Goal: Task Accomplishment & Management: Use online tool/utility

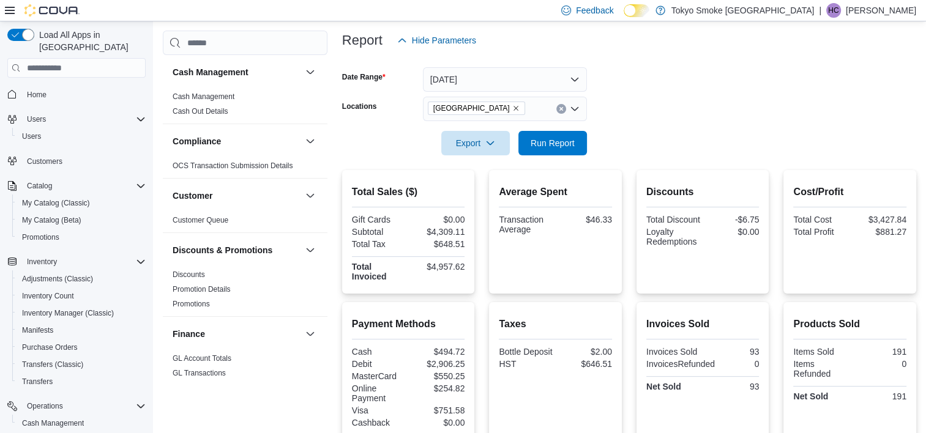
scroll to position [26, 0]
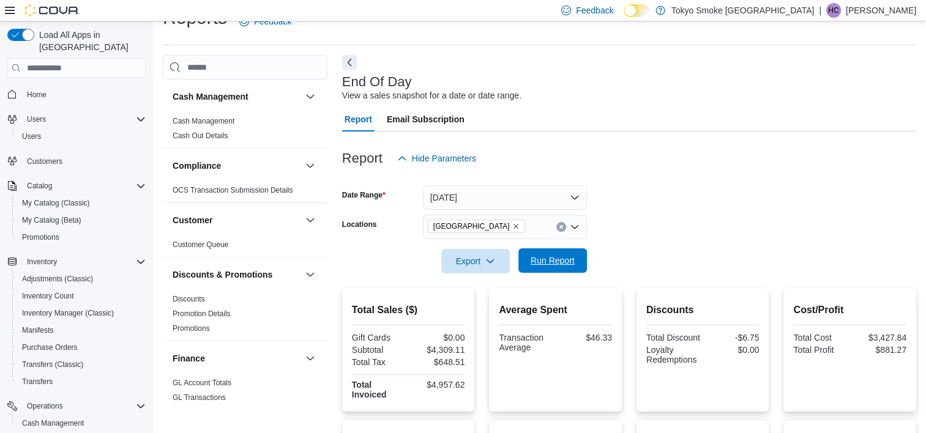
click at [568, 263] on span "Run Report" at bounding box center [553, 261] width 44 height 12
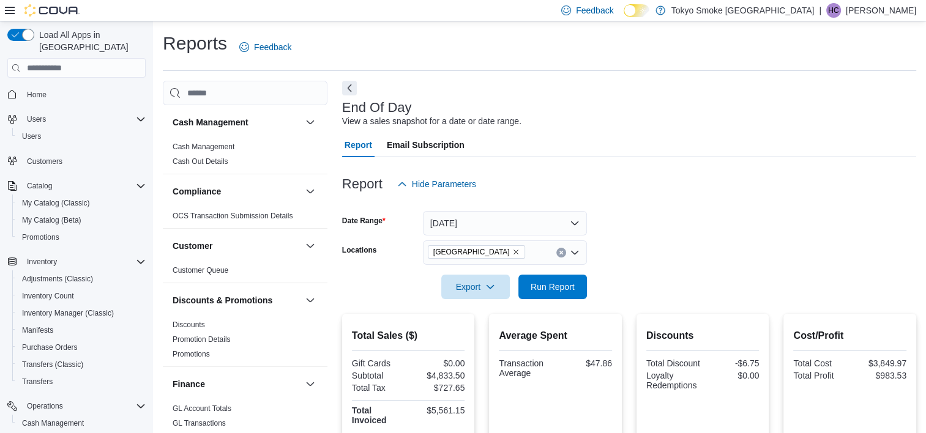
scroll to position [0, 0]
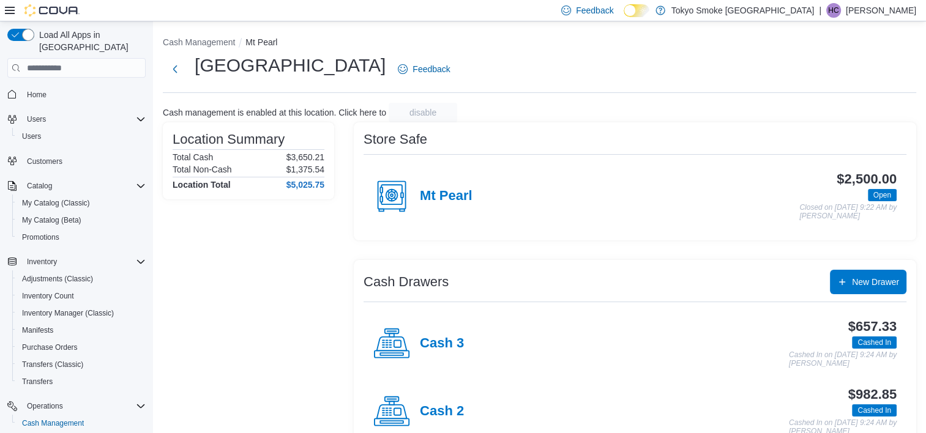
scroll to position [115, 0]
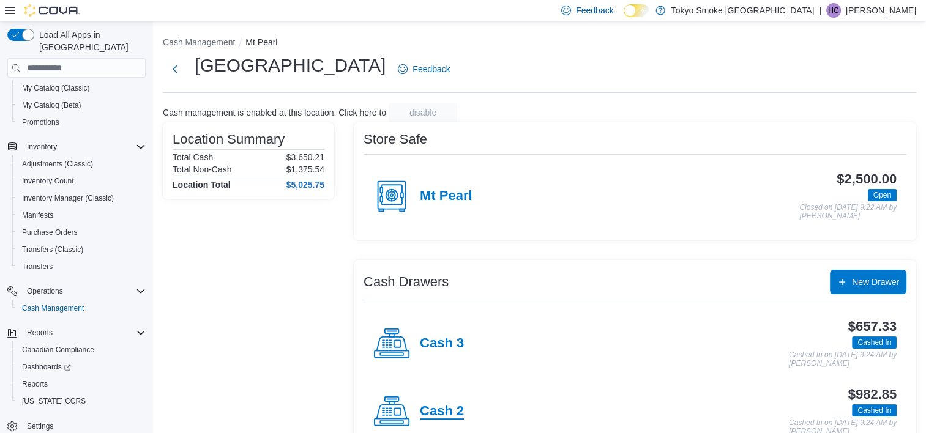
click at [443, 414] on h4 "Cash 2" at bounding box center [442, 412] width 44 height 16
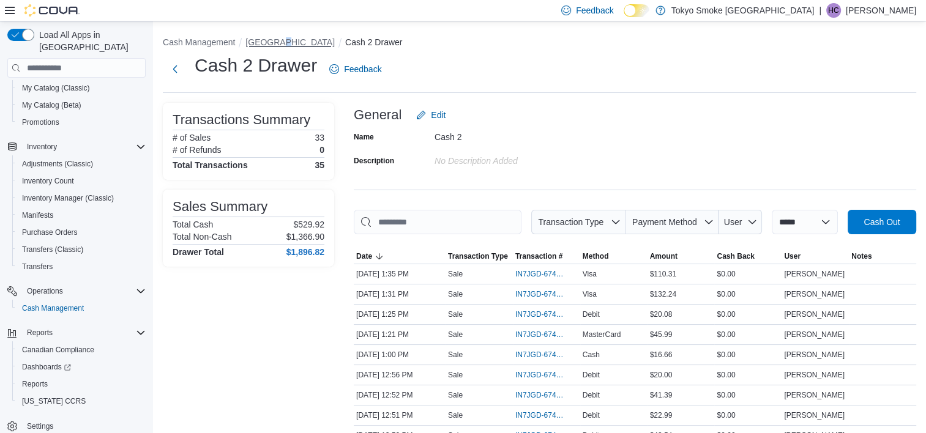
click at [280, 47] on button "[GEOGRAPHIC_DATA]" at bounding box center [289, 42] width 89 height 10
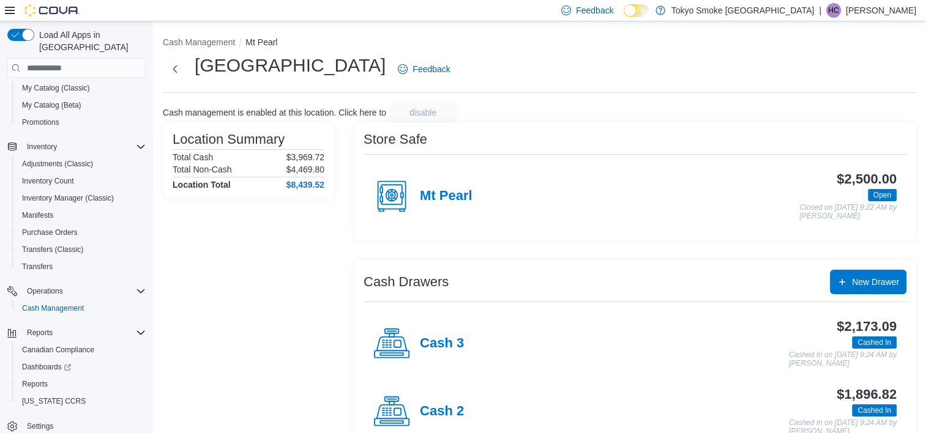
scroll to position [99, 0]
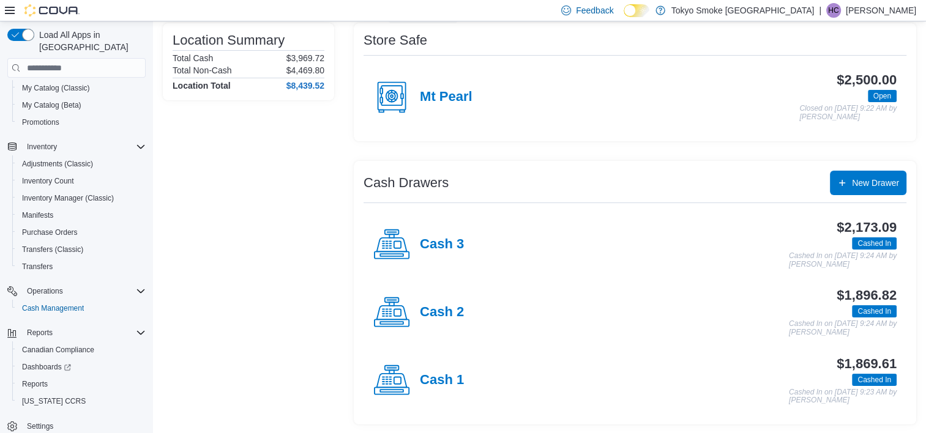
click at [451, 383] on h4 "Cash 1" at bounding box center [442, 381] width 44 height 16
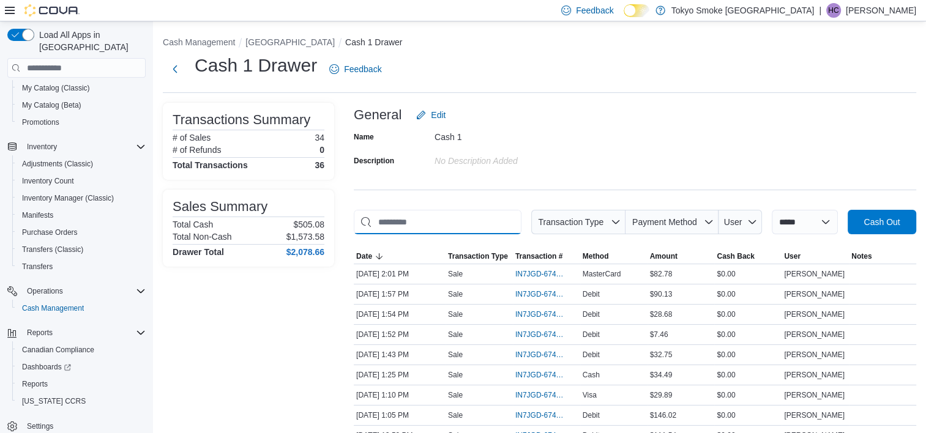
click at [421, 215] on input "This is a search bar. As you type, the results lower in the page will automatic…" at bounding box center [438, 222] width 168 height 24
type input "*"
type input "*****"
click at [608, 153] on div "Name Cash 1 Description No Description added" at bounding box center [635, 148] width 563 height 43
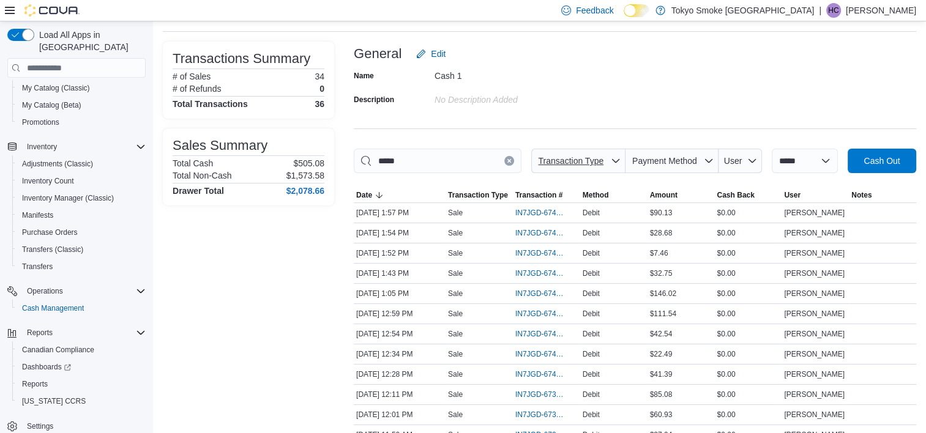
scroll to position [122, 0]
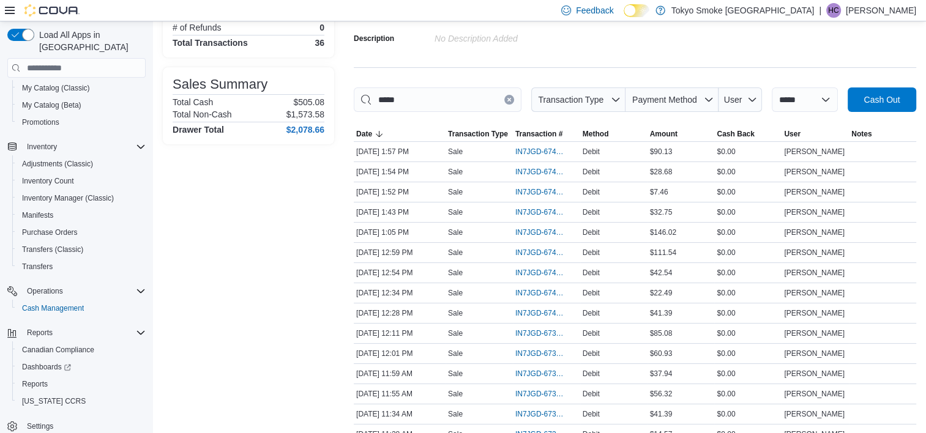
click at [246, 253] on div "Transactions Summary # of Sales 34 # of Refunds 0 Total Transactions 36 Sales S…" at bounding box center [248, 330] width 171 height 700
click at [424, 106] on input "*****" at bounding box center [438, 100] width 168 height 24
click at [191, 263] on div "Transactions Summary # of Sales 34 # of Refunds 0 Total Transactions 36 Sales S…" at bounding box center [248, 330] width 171 height 700
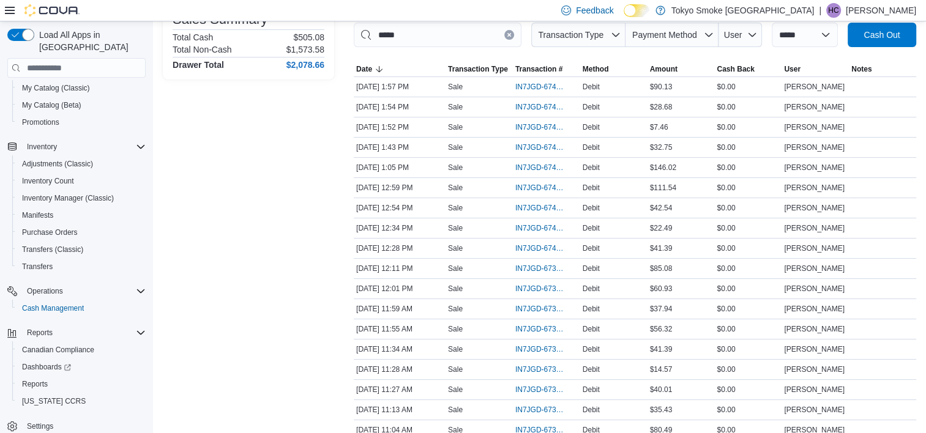
scroll to position [0, 0]
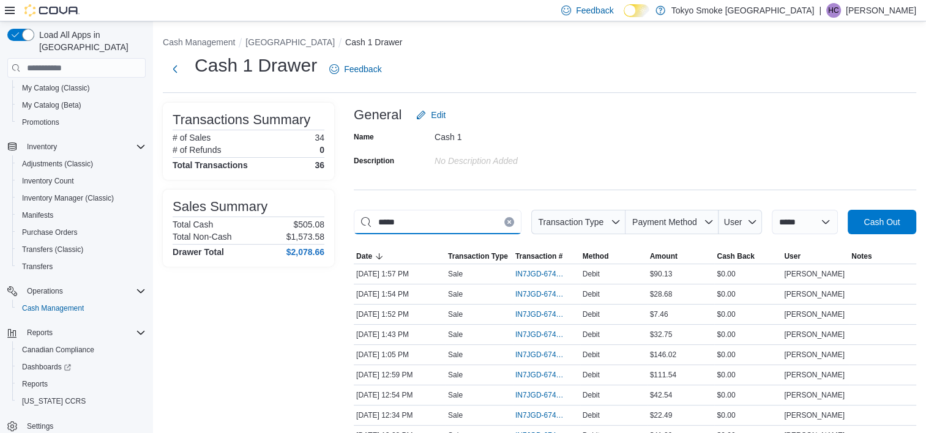
click at [413, 229] on input "*****" at bounding box center [438, 222] width 168 height 24
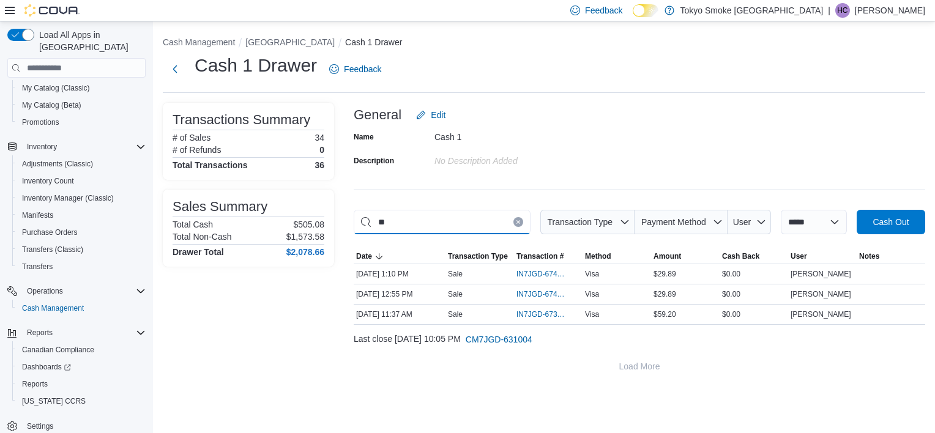
type input "*"
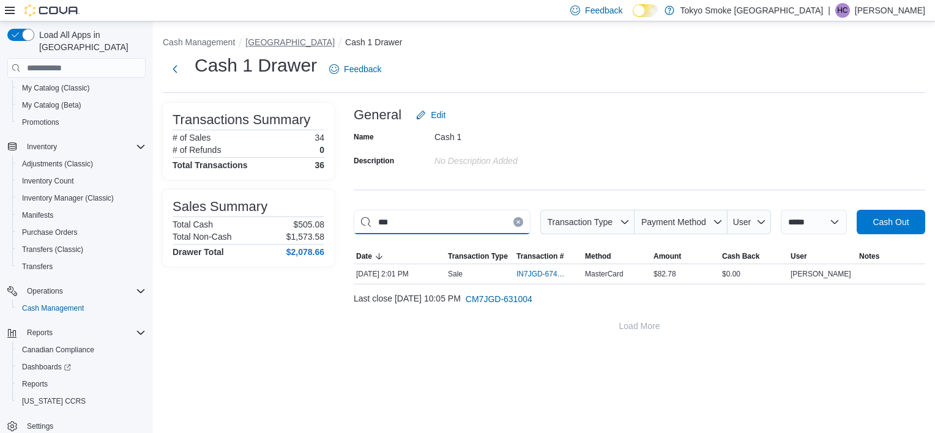
type input "***"
click at [321, 43] on button "[GEOGRAPHIC_DATA]" at bounding box center [289, 42] width 89 height 10
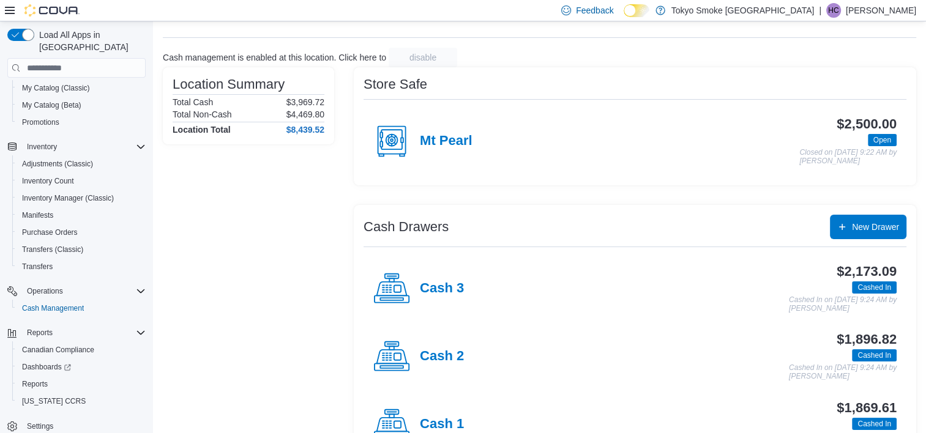
scroll to position [99, 0]
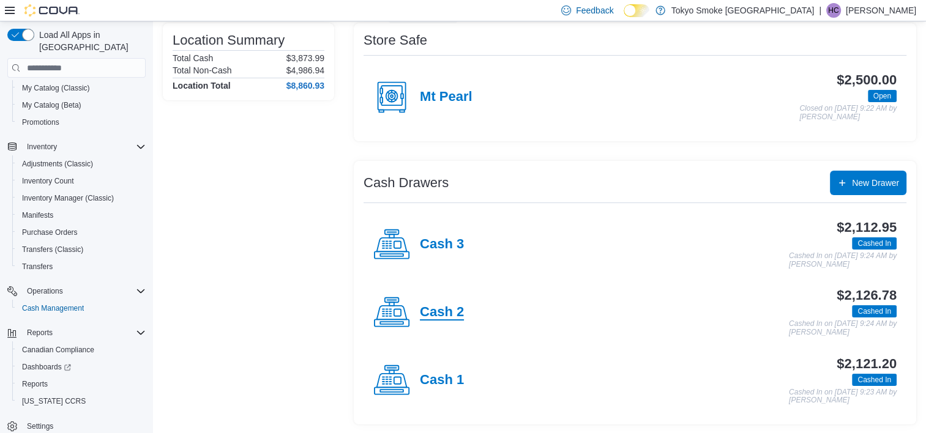
click at [433, 311] on h4 "Cash 2" at bounding box center [442, 313] width 44 height 16
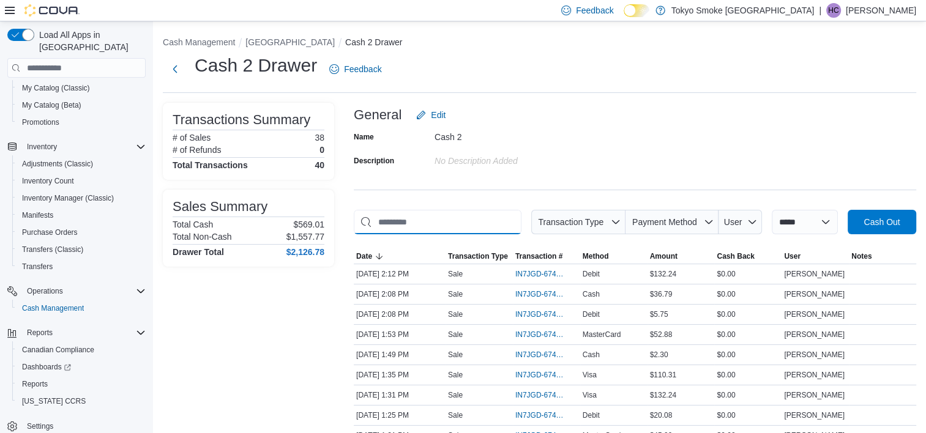
click at [490, 224] on input "This is a search bar. As you type, the results lower in the page will automatic…" at bounding box center [438, 222] width 168 height 24
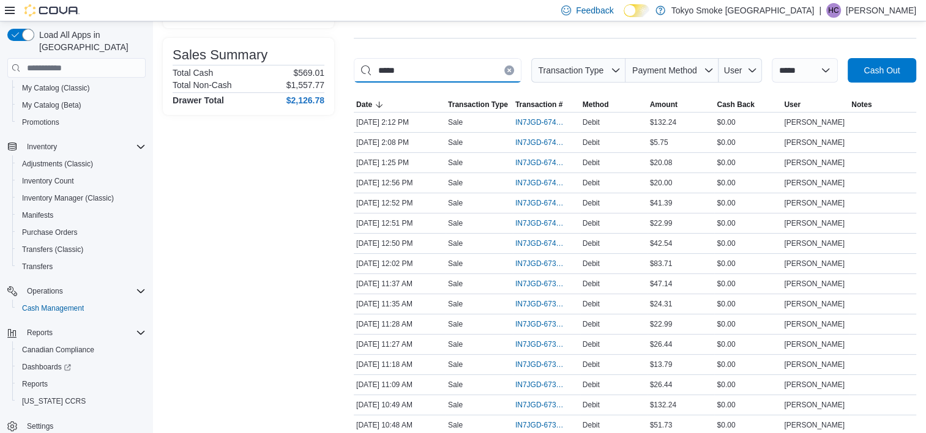
scroll to position [11, 0]
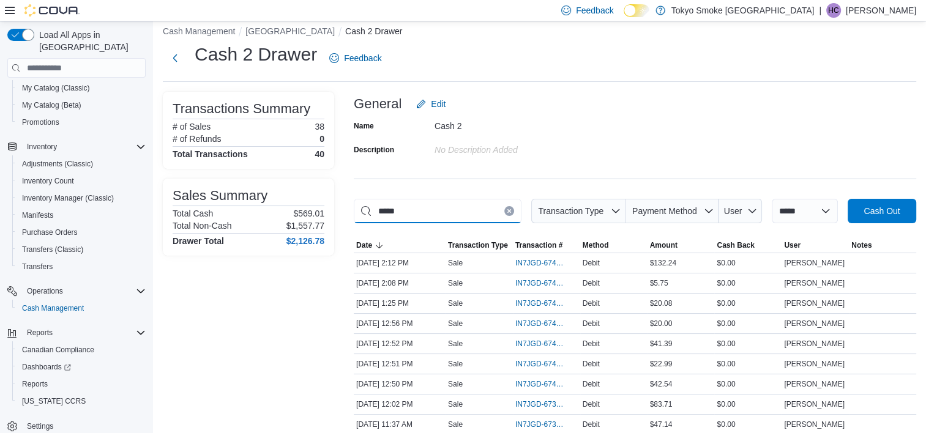
click at [409, 211] on input "*****" at bounding box center [438, 211] width 168 height 24
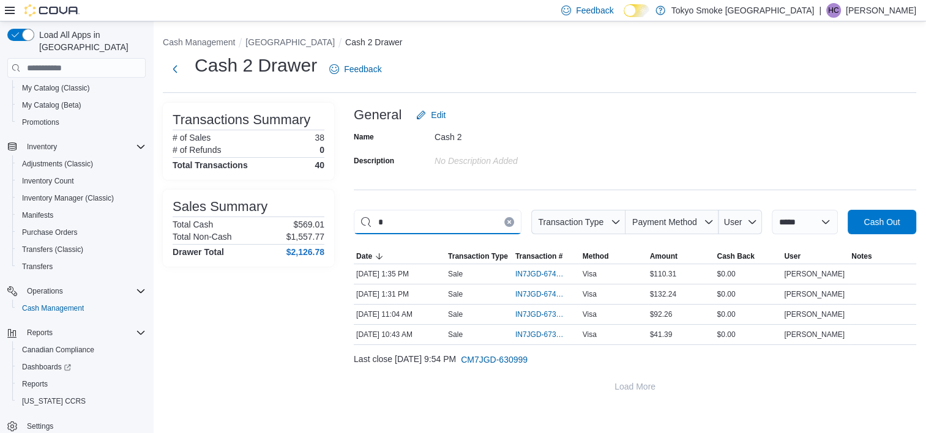
scroll to position [0, 0]
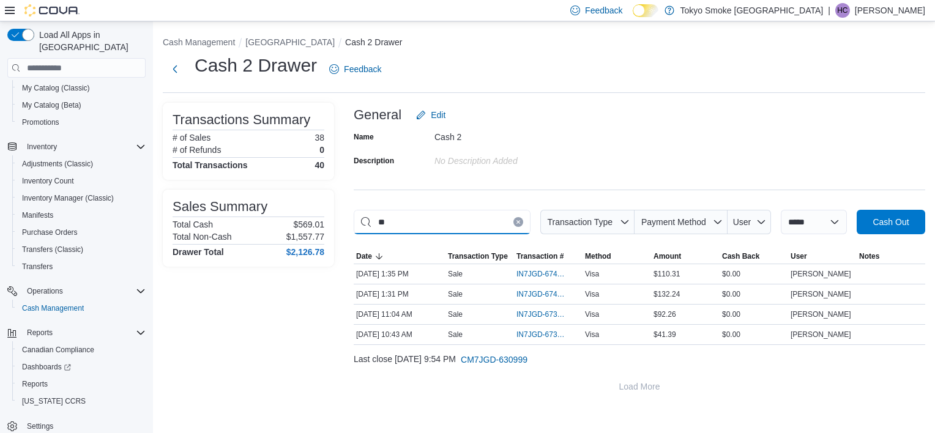
type input "*"
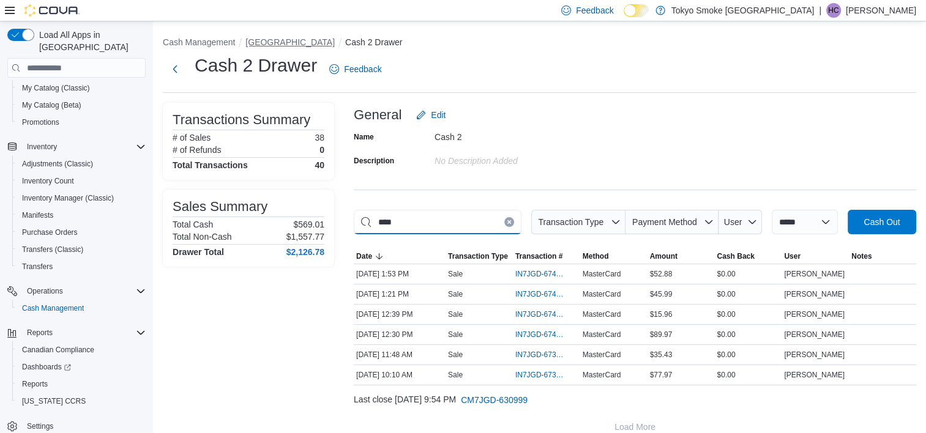
type input "****"
click at [315, 47] on button "[GEOGRAPHIC_DATA]" at bounding box center [289, 42] width 89 height 10
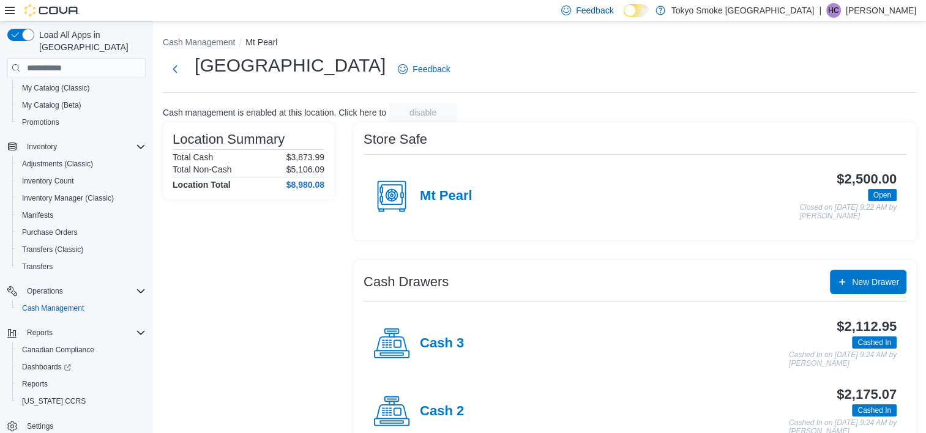
click at [313, 337] on div "Location Summary Total Cash $3,873.99 Total Non-Cash $5,106.09 Location Total $…" at bounding box center [248, 323] width 171 height 402
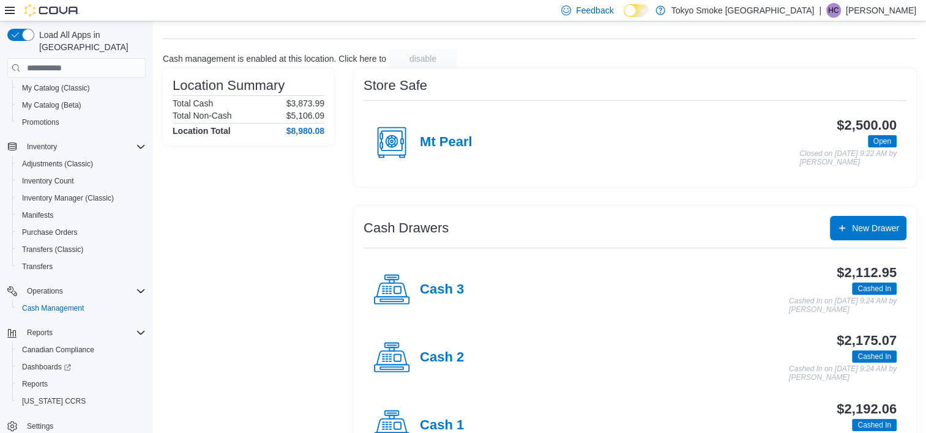
scroll to position [99, 0]
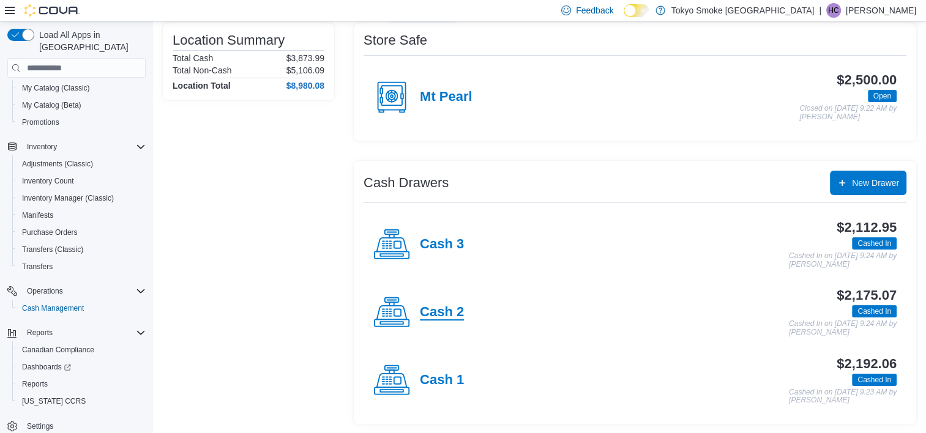
click at [436, 318] on h4 "Cash 2" at bounding box center [442, 313] width 44 height 16
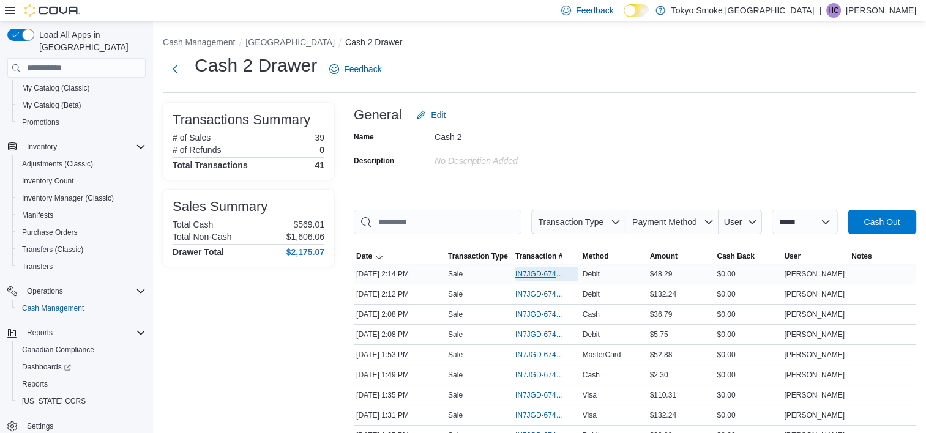
click at [541, 275] on span "IN7JGD-6740553" at bounding box center [540, 274] width 50 height 10
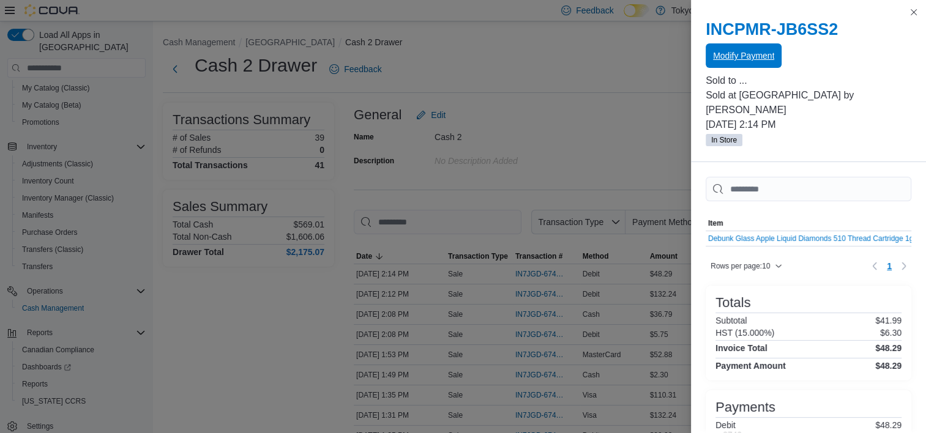
click at [772, 51] on span "Modify Payment" at bounding box center [743, 56] width 61 height 12
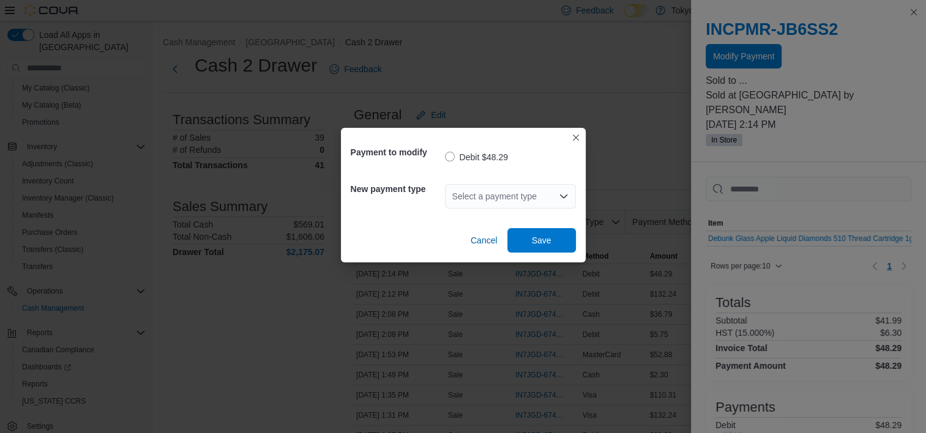
click at [544, 190] on div "Select a payment type" at bounding box center [510, 196] width 131 height 24
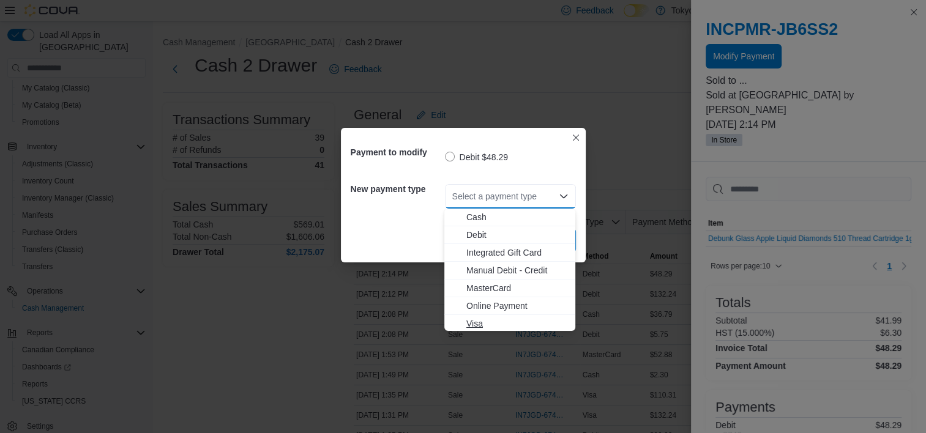
click at [484, 324] on span "Visa" at bounding box center [517, 324] width 102 height 12
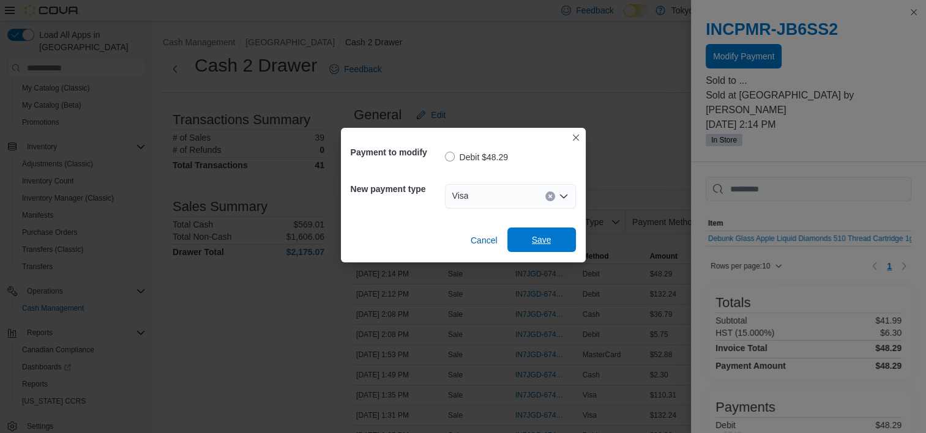
click at [541, 239] on span "Save" at bounding box center [542, 240] width 20 height 12
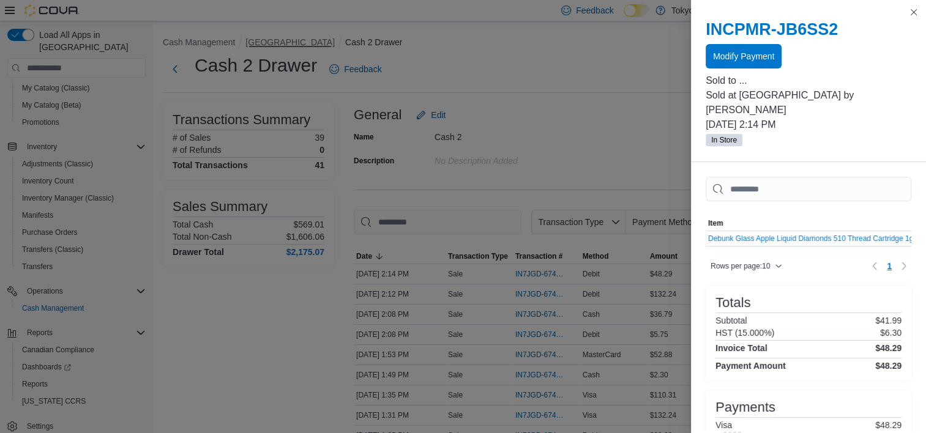
click at [281, 39] on button "[GEOGRAPHIC_DATA]" at bounding box center [289, 42] width 89 height 10
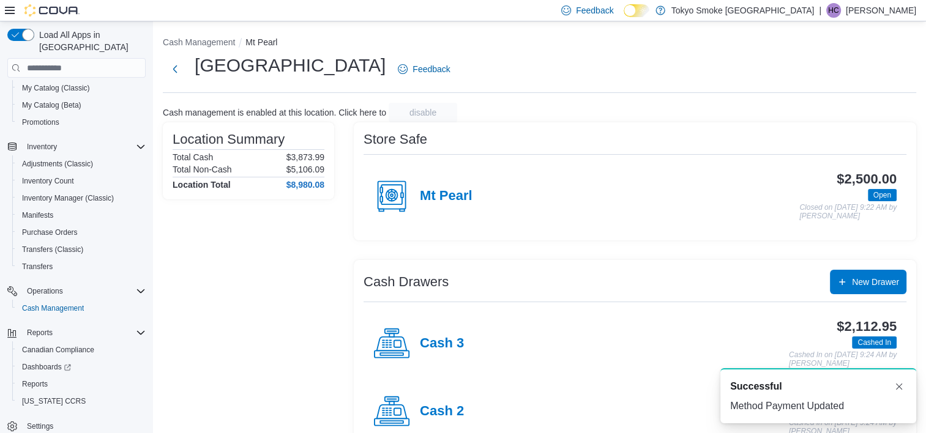
click at [230, 388] on div "Location Summary Total Cash $3,873.99 Total Non-Cash $5,106.09 Location Total $…" at bounding box center [248, 323] width 171 height 402
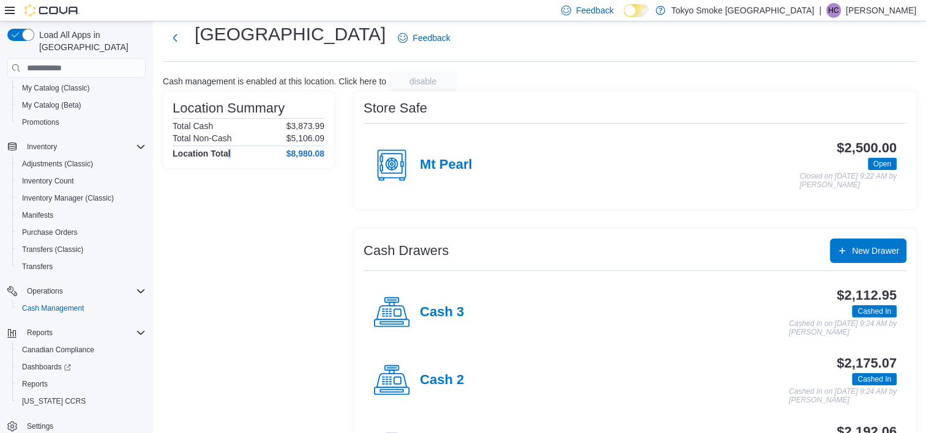
scroll to position [61, 0]
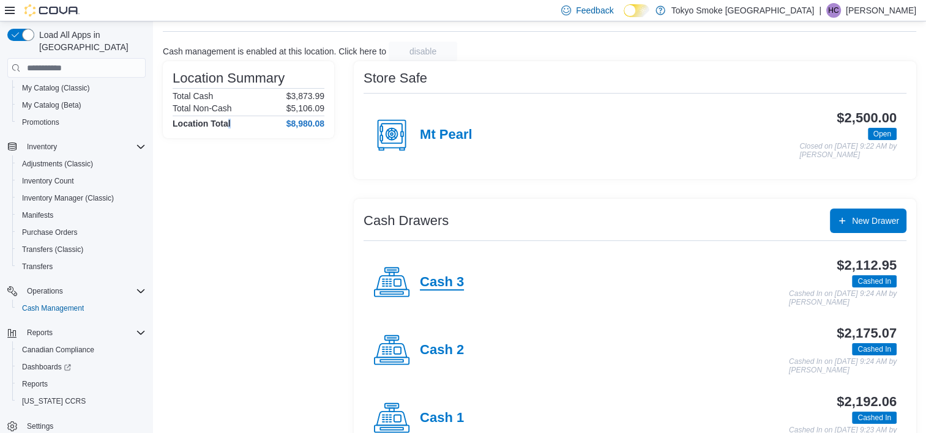
click at [451, 280] on h4 "Cash 3" at bounding box center [442, 283] width 44 height 16
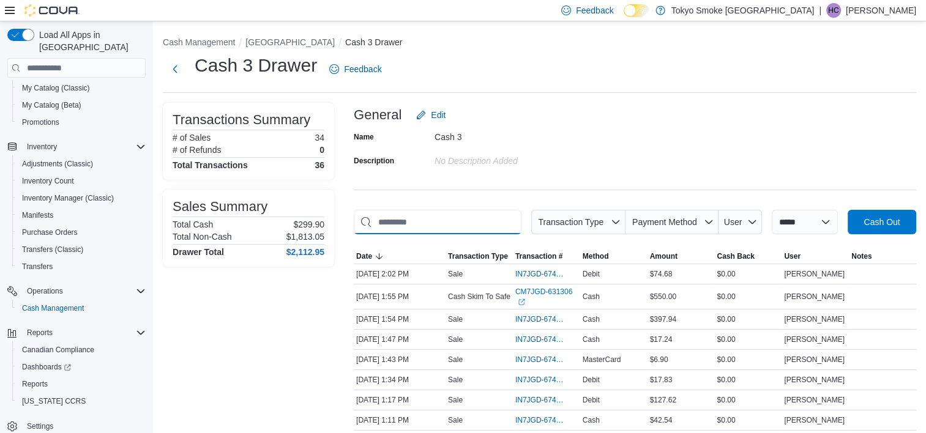
click at [419, 220] on input "This is a search bar. As you type, the results lower in the page will automatic…" at bounding box center [438, 222] width 168 height 24
click at [419, 222] on input "This is a search bar. As you type, the results lower in the page will automatic…" at bounding box center [438, 222] width 168 height 24
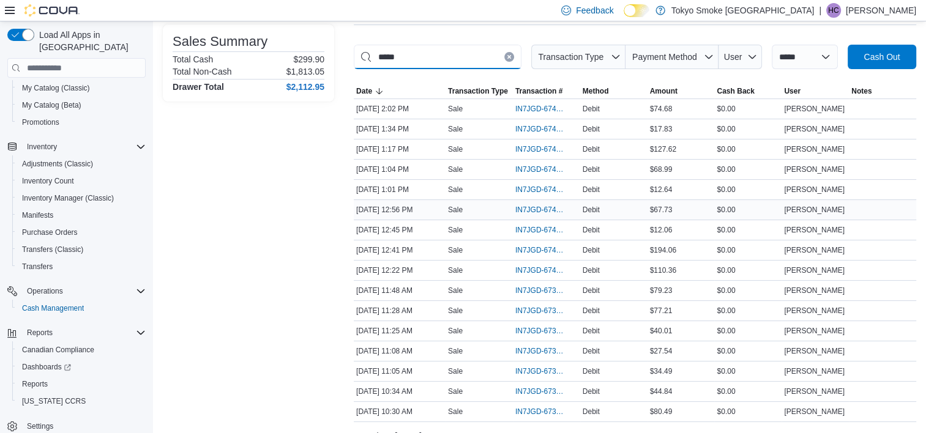
scroll to position [184, 0]
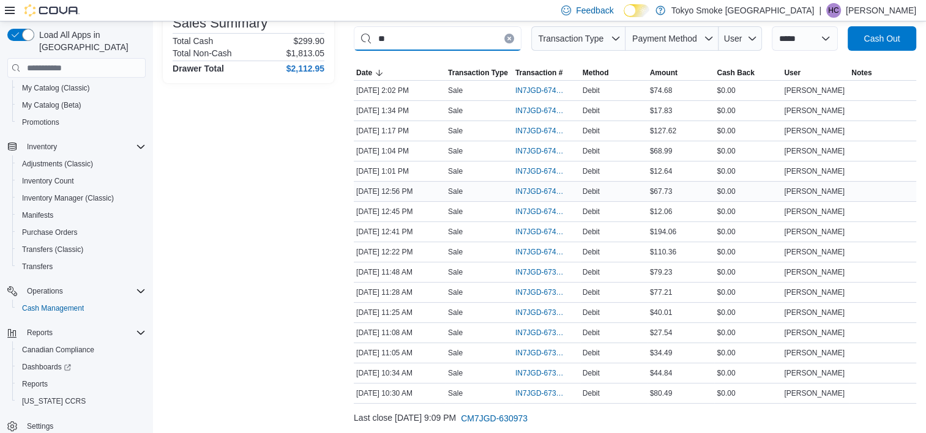
type input "*"
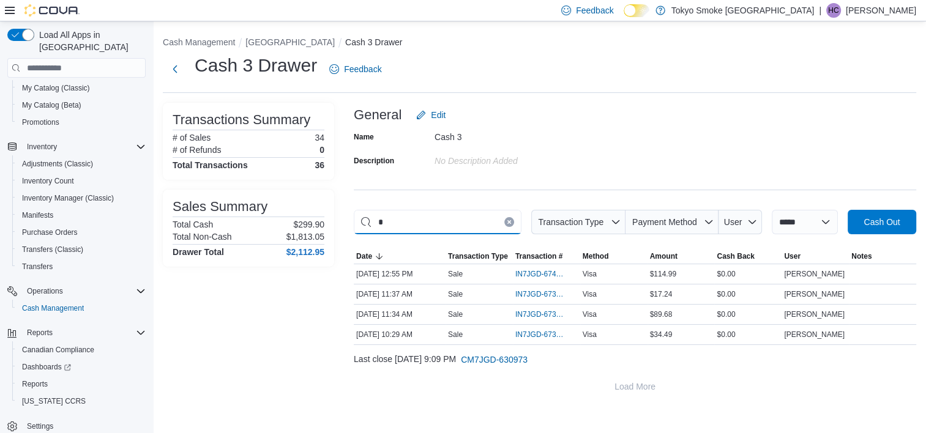
scroll to position [0, 0]
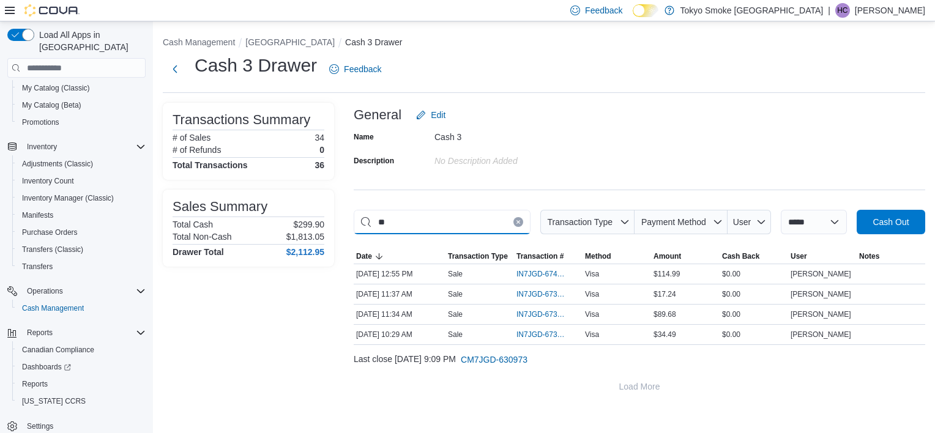
type input "*"
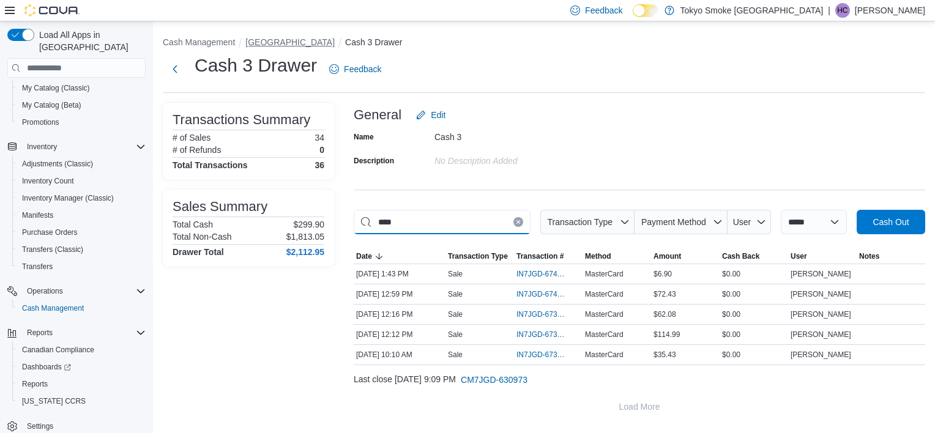
type input "****"
click at [296, 45] on button "[GEOGRAPHIC_DATA]" at bounding box center [289, 42] width 89 height 10
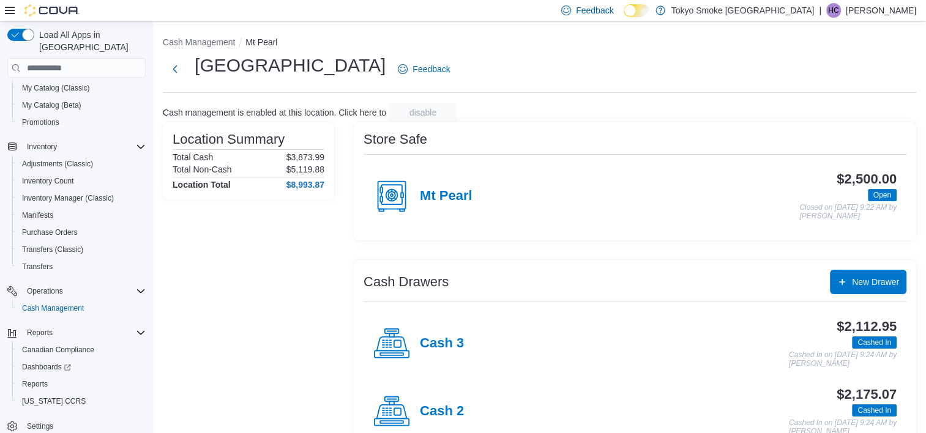
click at [445, 406] on h4 "Cash 2" at bounding box center [442, 412] width 44 height 16
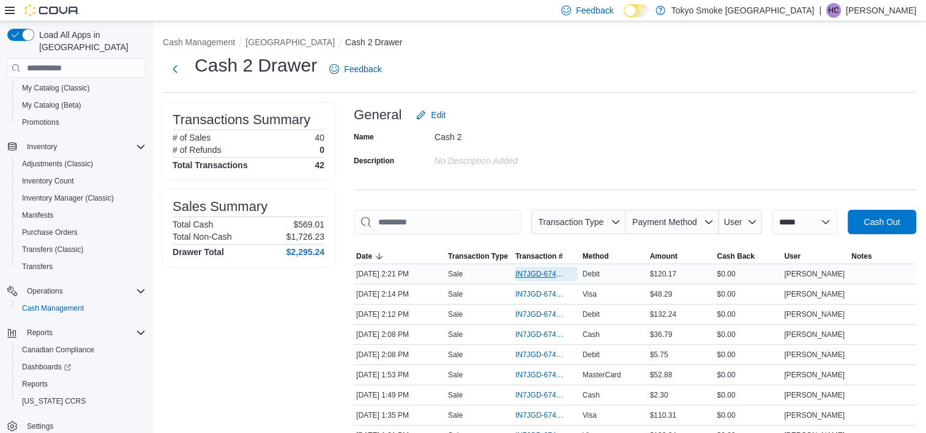
click at [551, 272] on span "IN7JGD-6740598" at bounding box center [540, 274] width 50 height 10
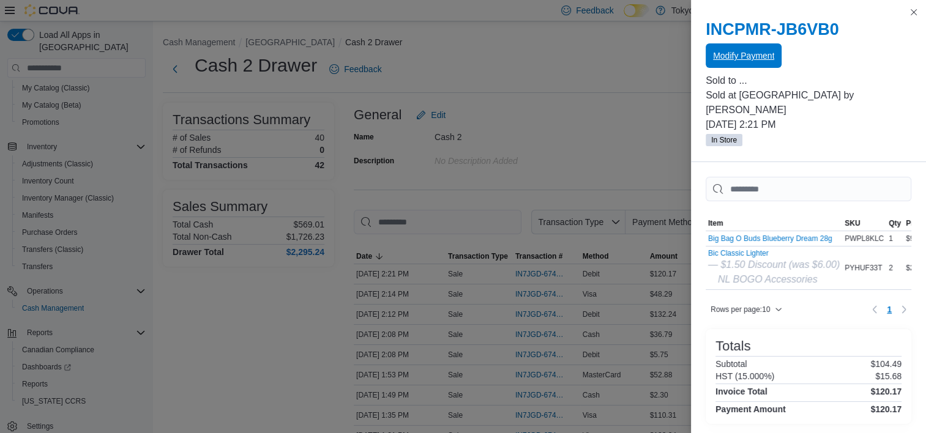
click at [719, 54] on span "Modify Payment" at bounding box center [743, 56] width 61 height 12
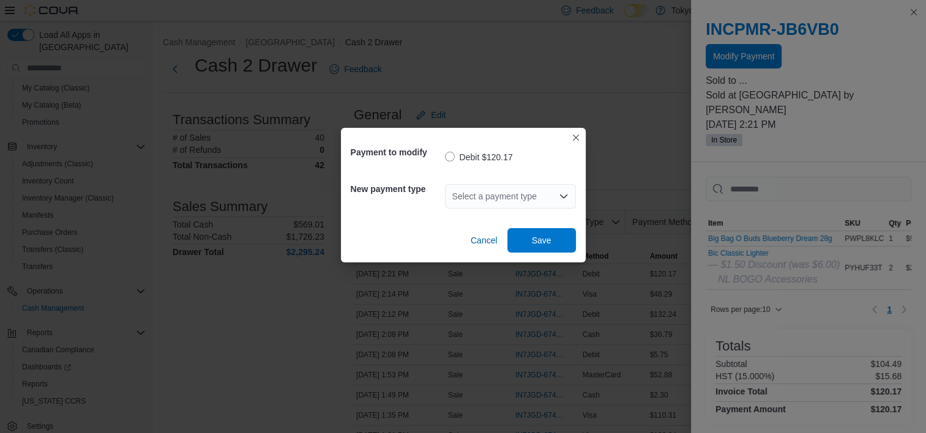
click at [511, 196] on div "Select a payment type" at bounding box center [510, 196] width 131 height 24
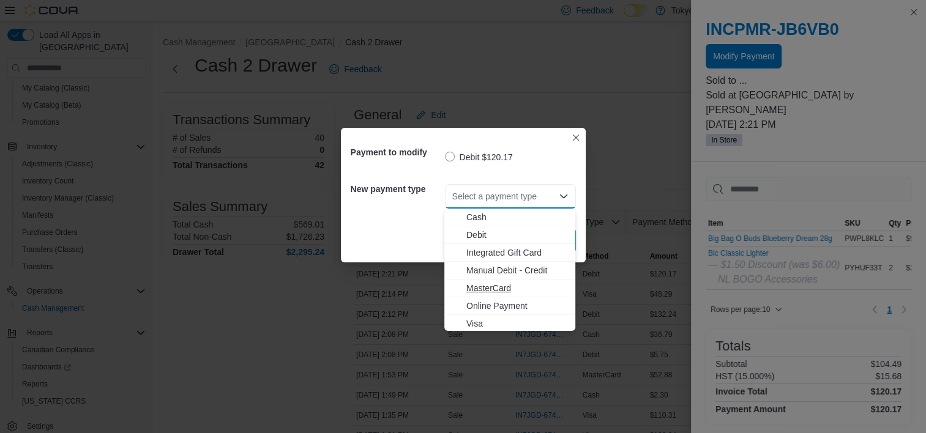
click at [485, 285] on span "MasterCard" at bounding box center [517, 288] width 102 height 12
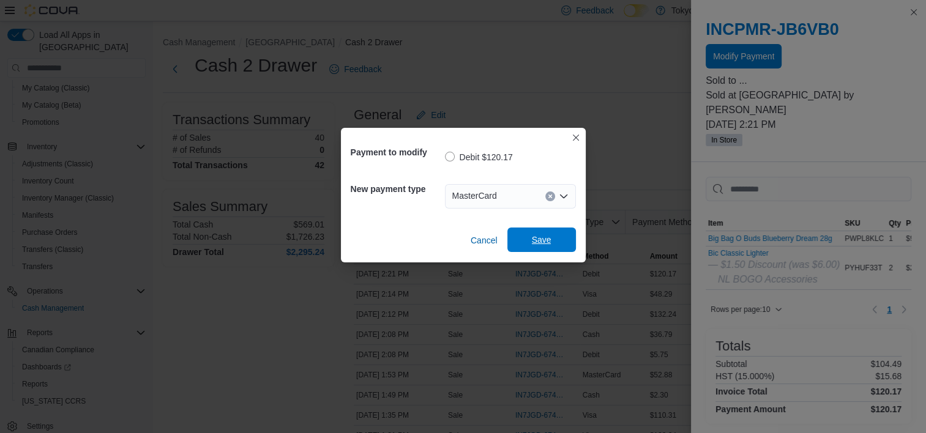
click at [524, 246] on span "Save" at bounding box center [542, 240] width 54 height 24
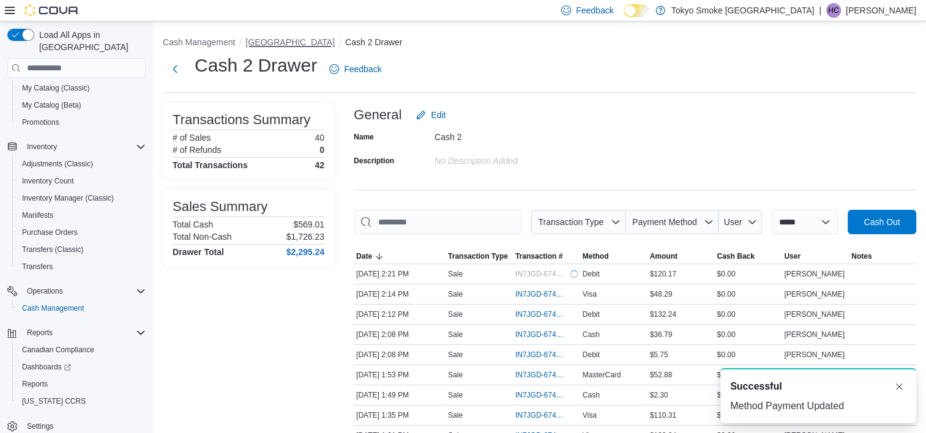
click at [268, 42] on button "[GEOGRAPHIC_DATA]" at bounding box center [289, 42] width 89 height 10
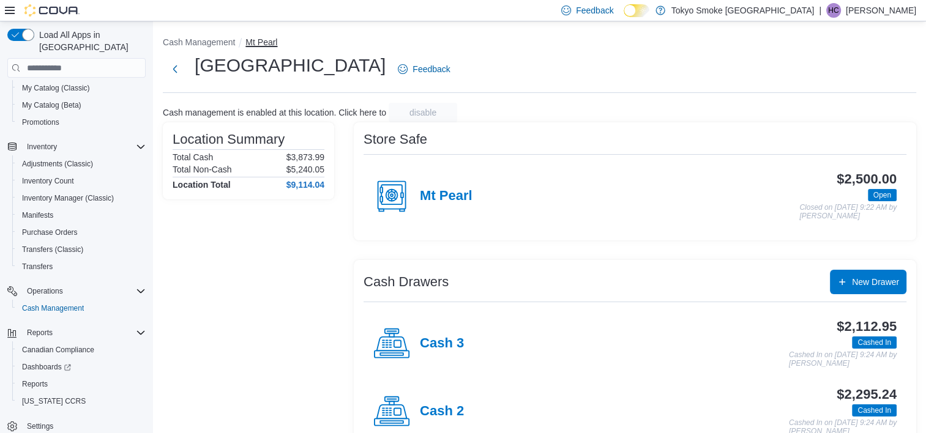
click at [264, 40] on button "Mt Pearl" at bounding box center [261, 42] width 32 height 10
click at [317, 286] on div "Location Summary Total Cash $3,873.99 Total Non-Cash $5,240.05 Location Total $…" at bounding box center [248, 323] width 171 height 402
click at [288, 318] on div "Location Summary Total Cash $3,873.99 Total Non-Cash $5,240.05 Location Total $…" at bounding box center [248, 323] width 171 height 402
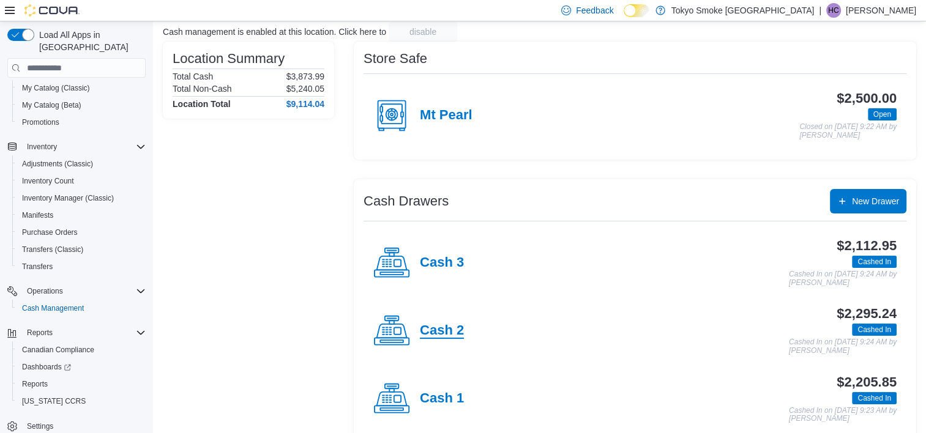
scroll to position [99, 0]
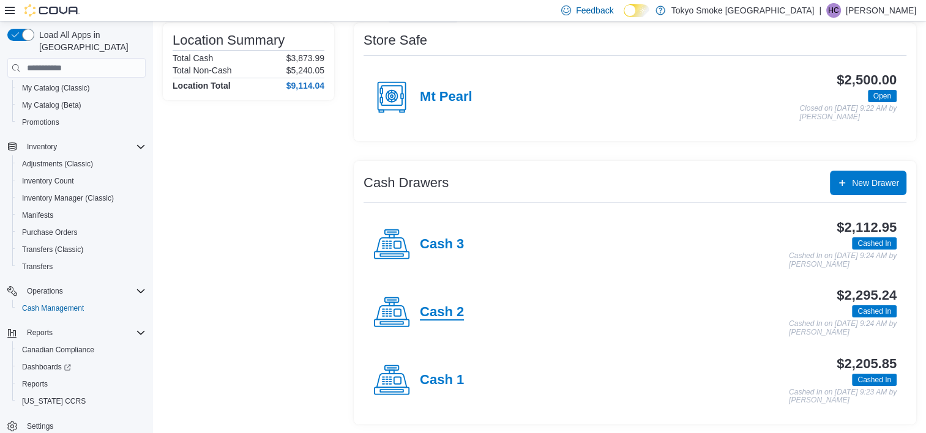
click at [444, 310] on h4 "Cash 2" at bounding box center [442, 313] width 44 height 16
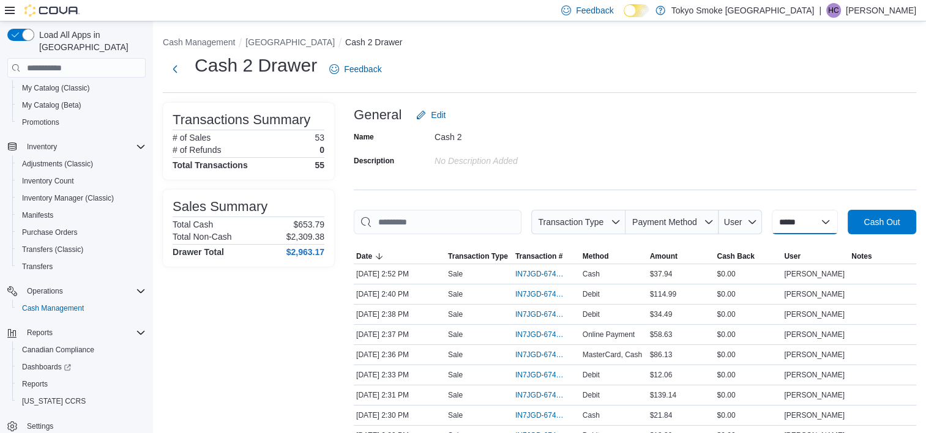
click at [818, 215] on select "**********" at bounding box center [805, 222] width 66 height 24
select select "*********"
click at [772, 210] on select "**********" at bounding box center [805, 222] width 66 height 24
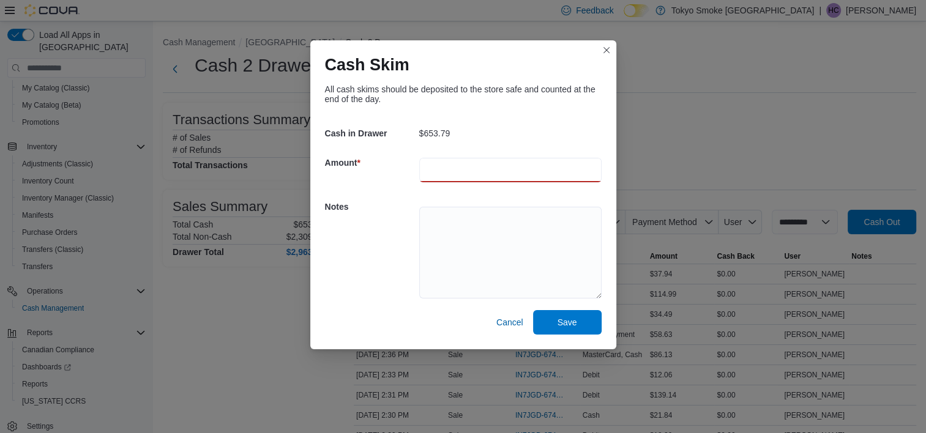
click at [498, 163] on input "number" at bounding box center [510, 170] width 182 height 24
type input "******"
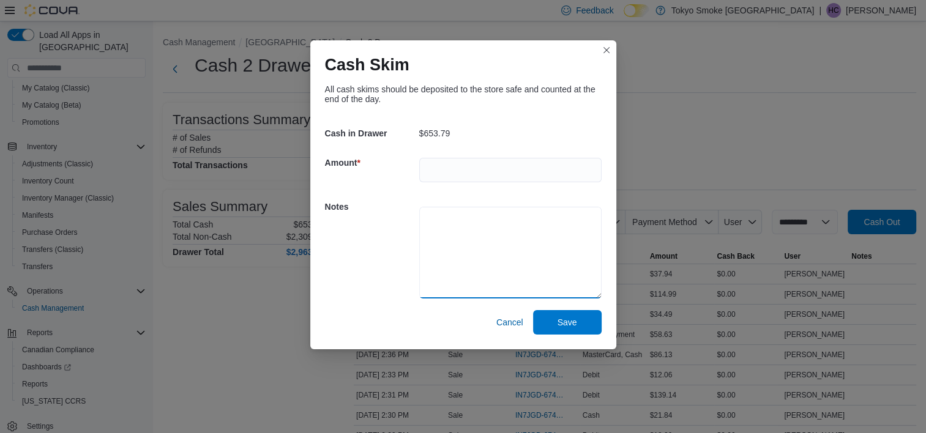
drag, startPoint x: 454, startPoint y: 228, endPoint x: 481, endPoint y: 288, distance: 65.8
click at [455, 228] on textarea at bounding box center [510, 253] width 182 height 92
click at [574, 315] on span "Save" at bounding box center [568, 322] width 54 height 24
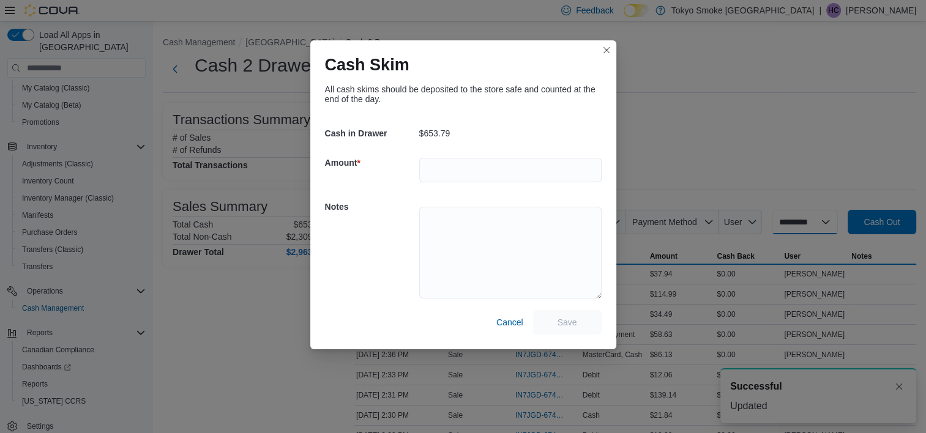
select select
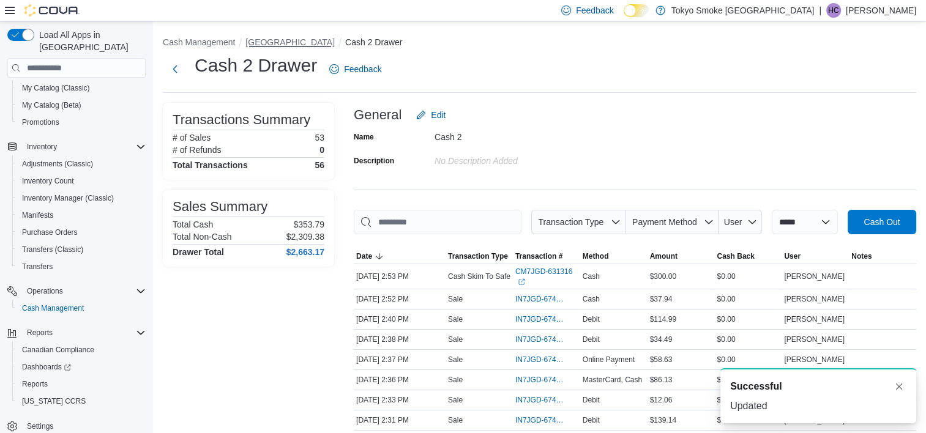
click at [299, 45] on button "[GEOGRAPHIC_DATA]" at bounding box center [289, 42] width 89 height 10
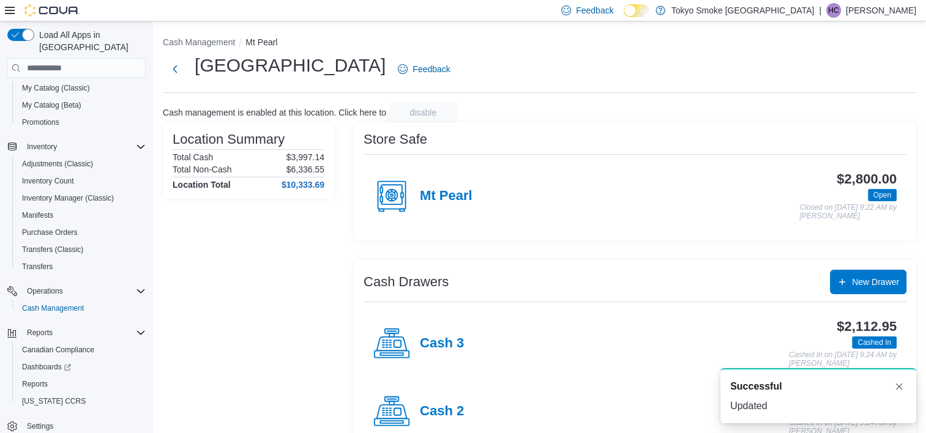
click at [441, 168] on div "Mt Pearl $2,800.00 Open Closed on September 12, 2025 9:22 AM by Heather Chafe" at bounding box center [635, 196] width 543 height 68
click at [445, 193] on h4 "Mt Pearl" at bounding box center [446, 197] width 53 height 16
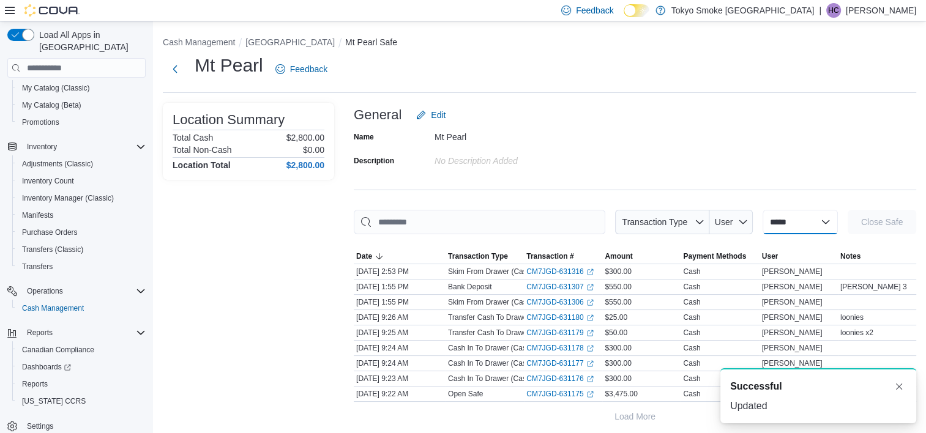
click at [822, 228] on select "**********" at bounding box center [800, 222] width 75 height 24
select select "**********"
click at [763, 210] on select "**********" at bounding box center [800, 222] width 75 height 24
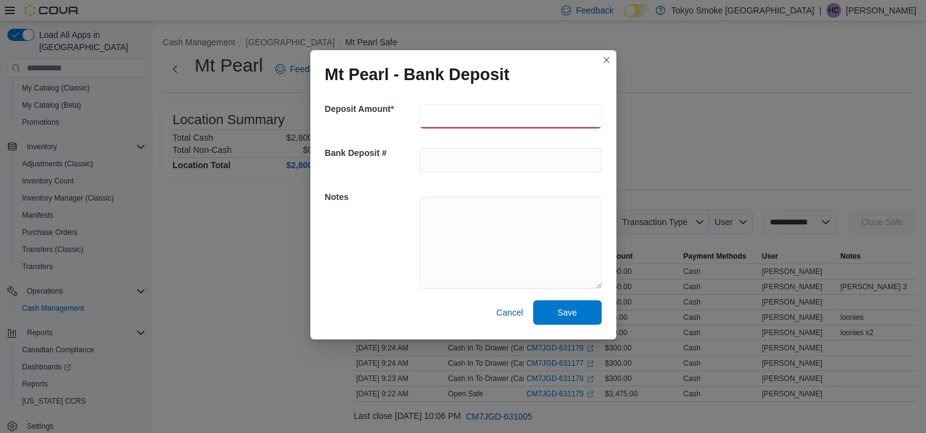
click at [506, 120] on input "number" at bounding box center [510, 116] width 182 height 24
type input "******"
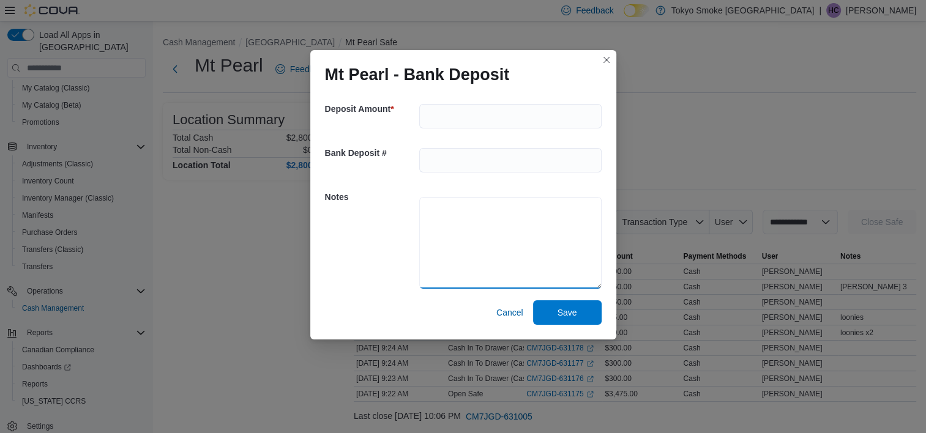
click at [513, 215] on textarea at bounding box center [510, 243] width 182 height 92
type textarea "******"
click at [561, 309] on span "Save" at bounding box center [568, 312] width 20 height 12
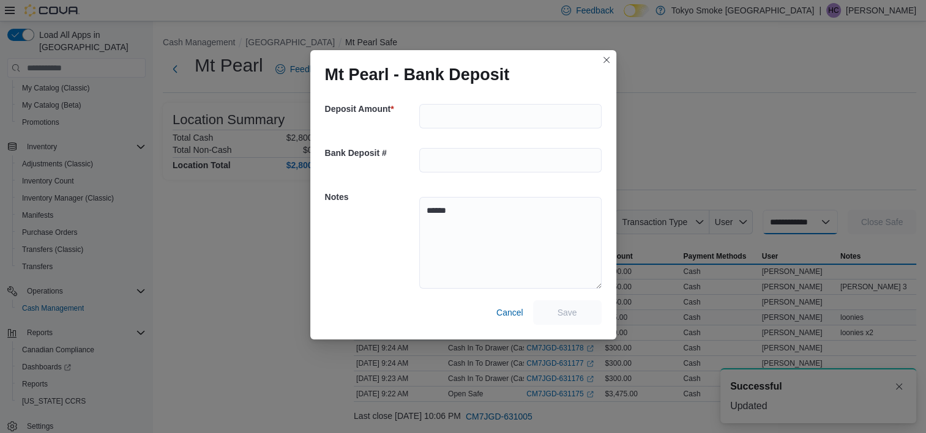
select select
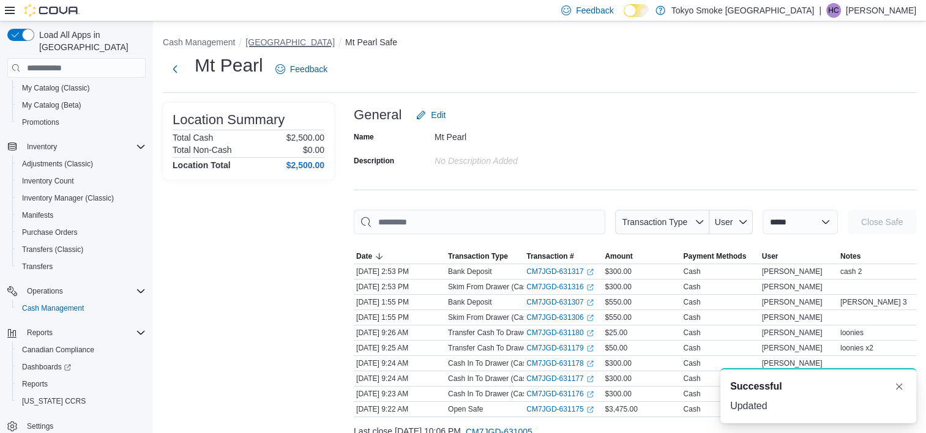
click at [298, 42] on button "[GEOGRAPHIC_DATA]" at bounding box center [289, 42] width 89 height 10
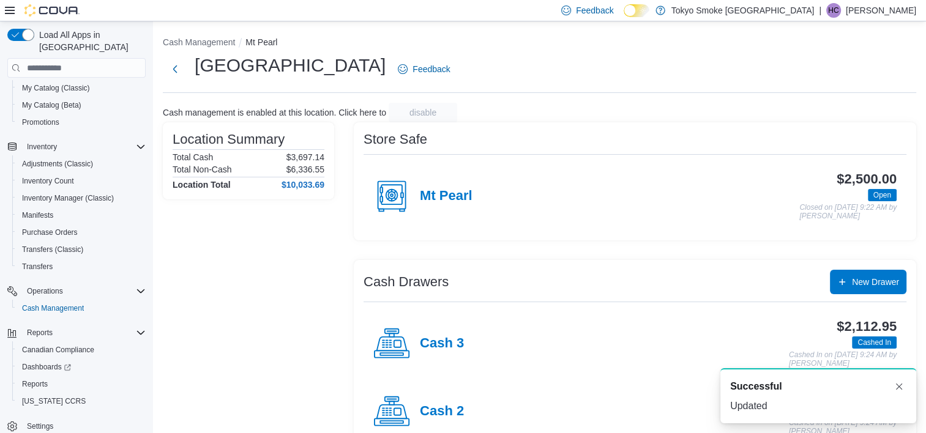
click at [283, 285] on div "Location Summary Total Cash $3,697.14 Total Non-Cash $6,336.55 Location Total $…" at bounding box center [248, 323] width 171 height 402
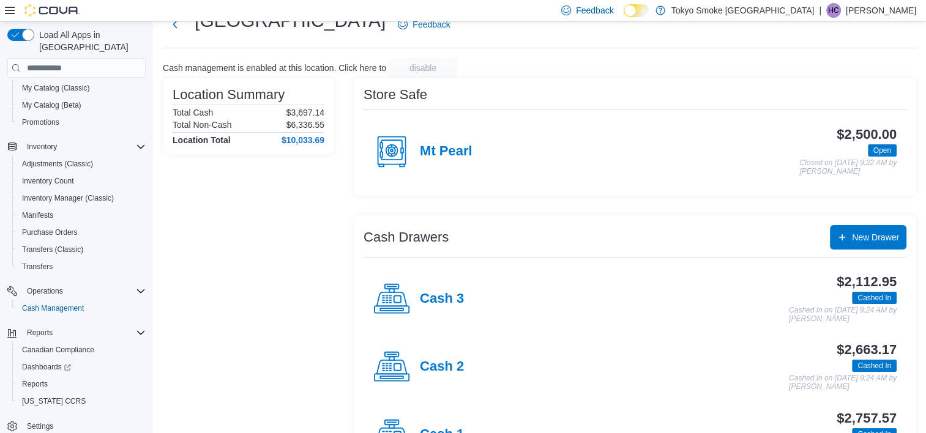
scroll to position [99, 0]
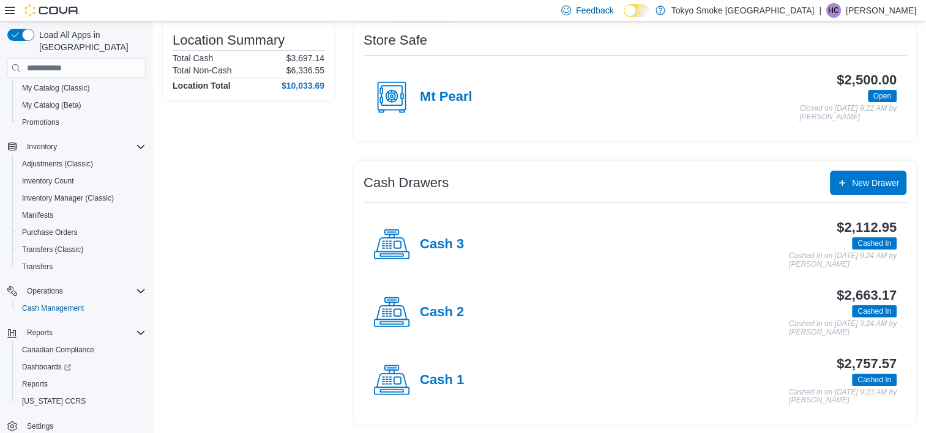
click at [463, 301] on div "Cash 2" at bounding box center [418, 312] width 91 height 37
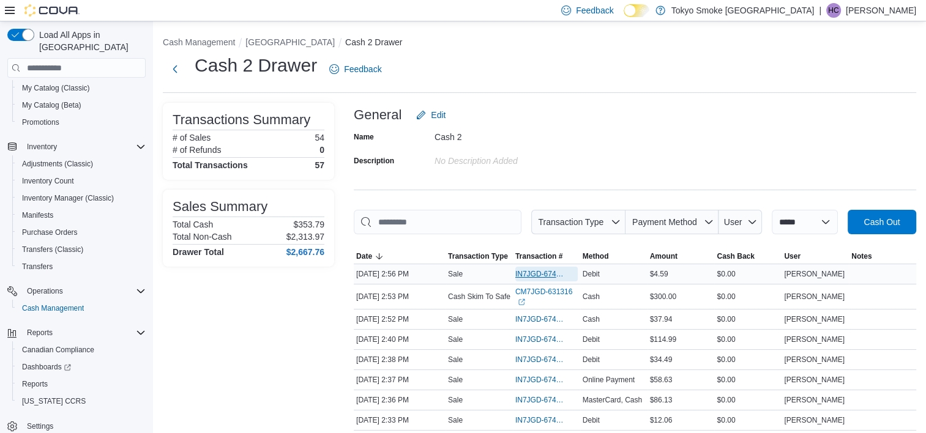
click at [547, 272] on span "IN7JGD-6740801" at bounding box center [540, 274] width 50 height 10
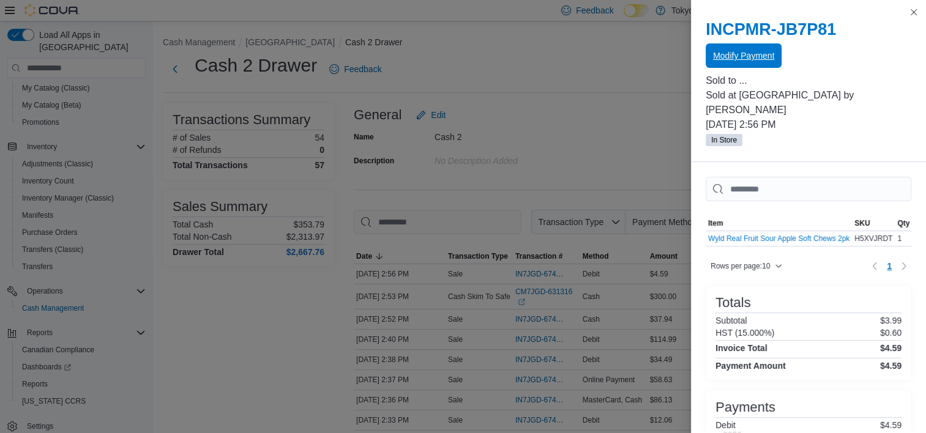
click at [760, 61] on span "Modify Payment" at bounding box center [743, 56] width 61 height 12
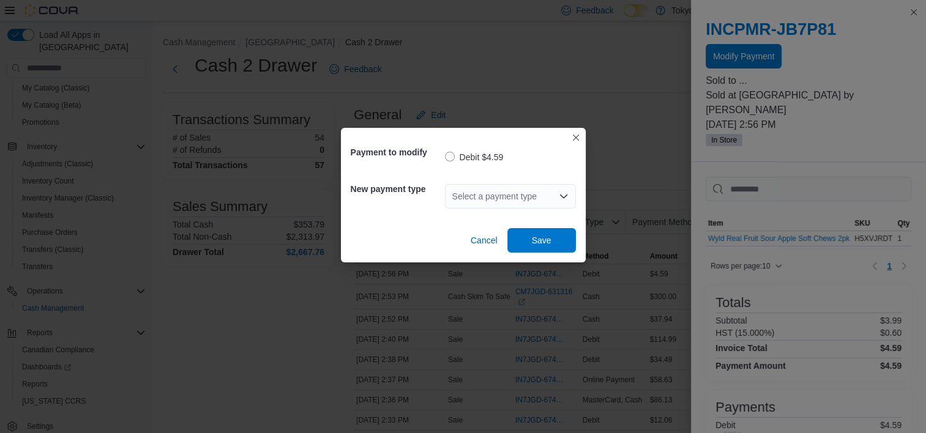
click at [528, 186] on div "Select a payment type" at bounding box center [510, 196] width 131 height 24
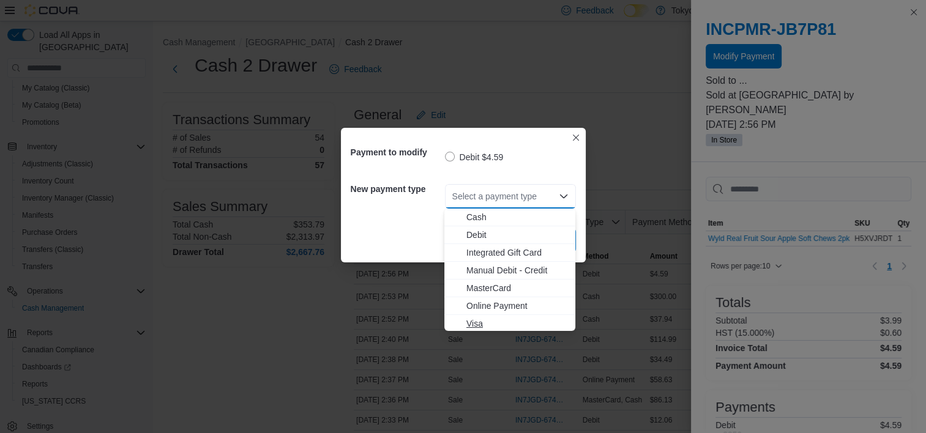
click at [483, 324] on span "Visa" at bounding box center [517, 324] width 102 height 12
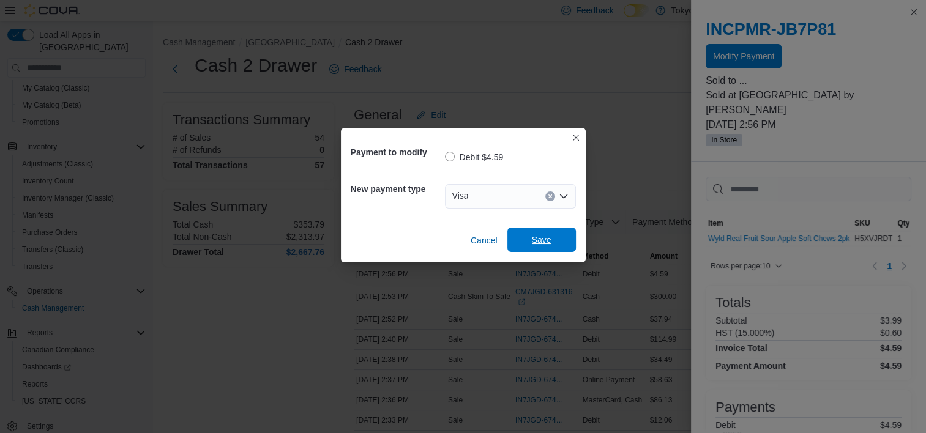
click at [535, 242] on span "Save" at bounding box center [542, 240] width 20 height 12
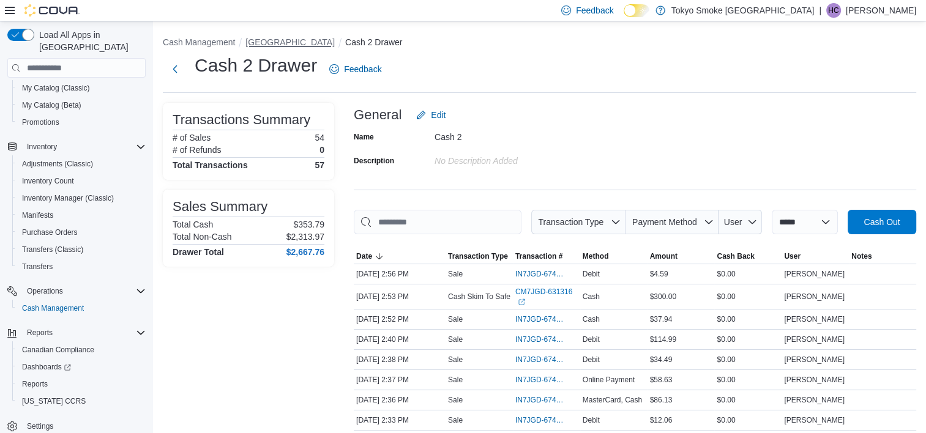
click at [334, 47] on button "[GEOGRAPHIC_DATA]" at bounding box center [289, 42] width 89 height 10
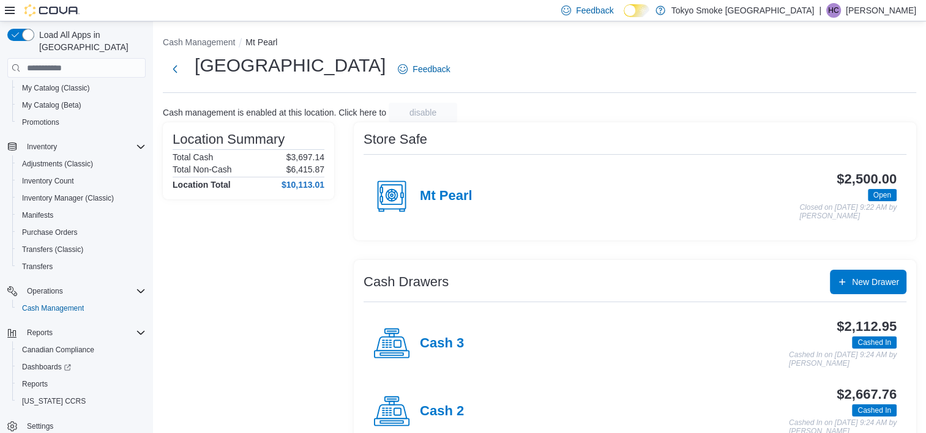
click at [233, 296] on div "Location Summary Total Cash $3,697.14 Total Non-Cash $6,415.87 Location Total $…" at bounding box center [248, 323] width 171 height 402
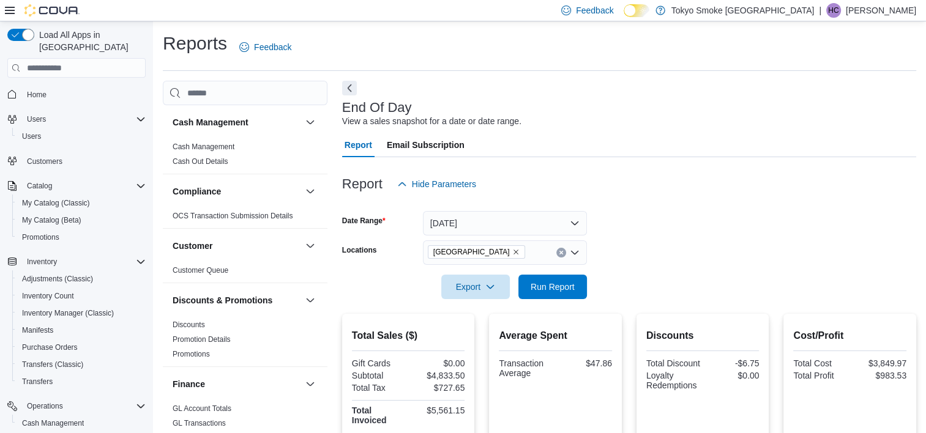
click at [607, 264] on form "Date Range [DATE] Locations [GEOGRAPHIC_DATA] Export Run Report" at bounding box center [629, 248] width 574 height 103
click at [549, 291] on span "Run Report" at bounding box center [553, 286] width 44 height 12
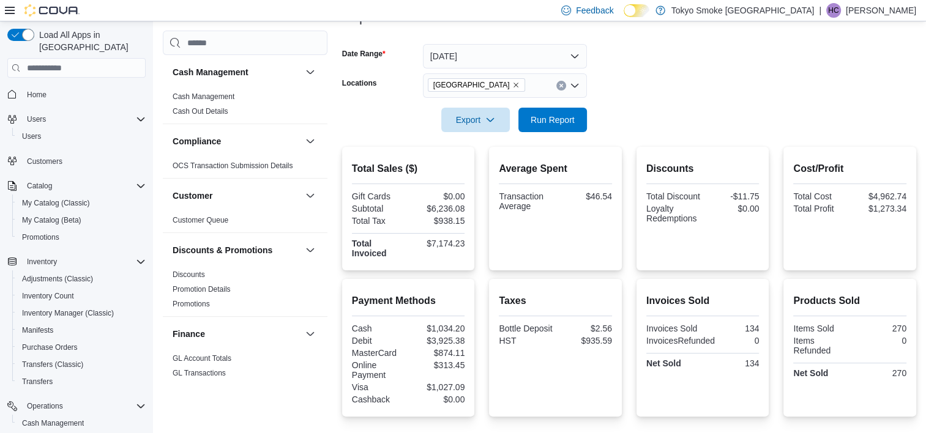
scroll to position [87, 0]
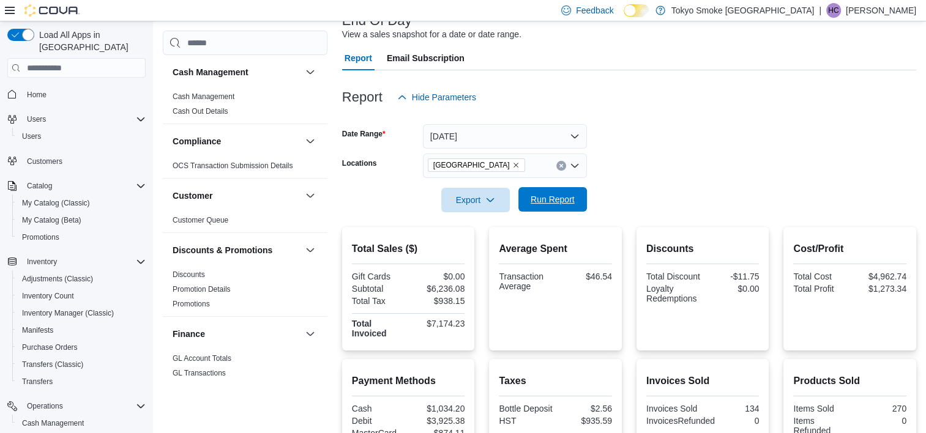
click at [563, 198] on span "Run Report" at bounding box center [553, 199] width 44 height 12
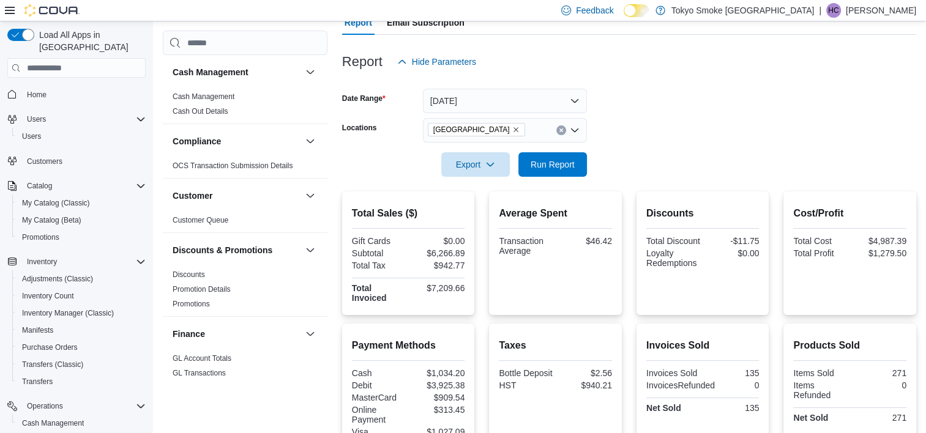
scroll to position [332, 0]
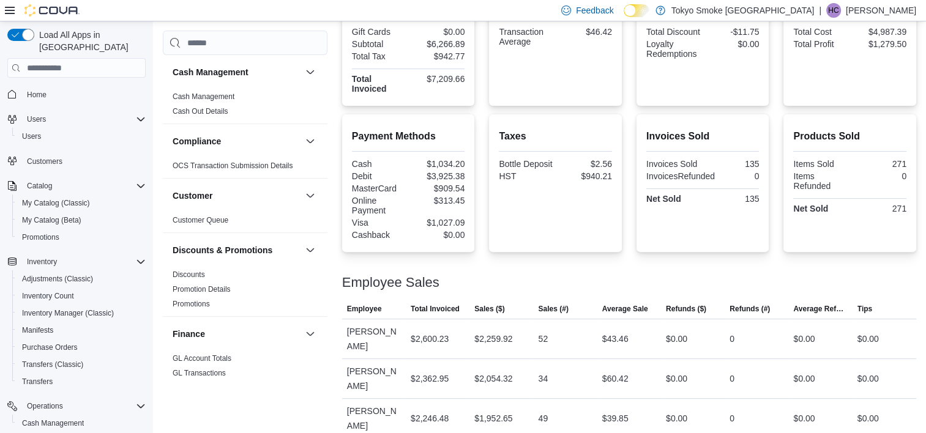
click at [601, 279] on div "Employee Sales" at bounding box center [629, 282] width 574 height 15
click at [597, 282] on div "Employee Sales" at bounding box center [629, 282] width 574 height 15
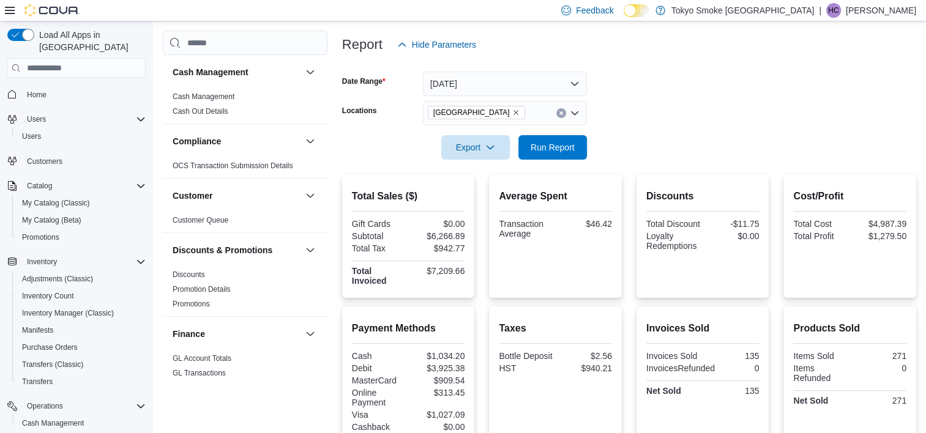
scroll to position [0, 0]
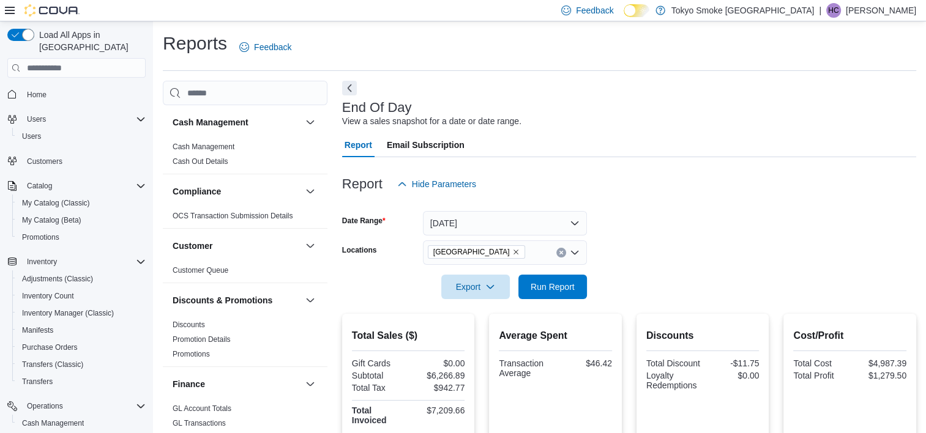
click at [698, 130] on div "End Of Day View a sales snapshot for a date or date range. Report Email Subscri…" at bounding box center [629, 426] width 574 height 690
click at [703, 125] on div "End Of Day View a sales snapshot for a date or date range." at bounding box center [626, 114] width 568 height 28
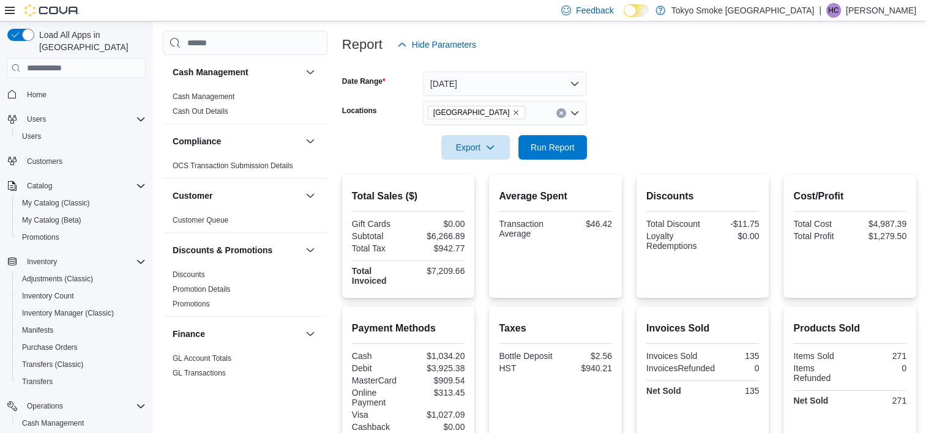
scroll to position [184, 0]
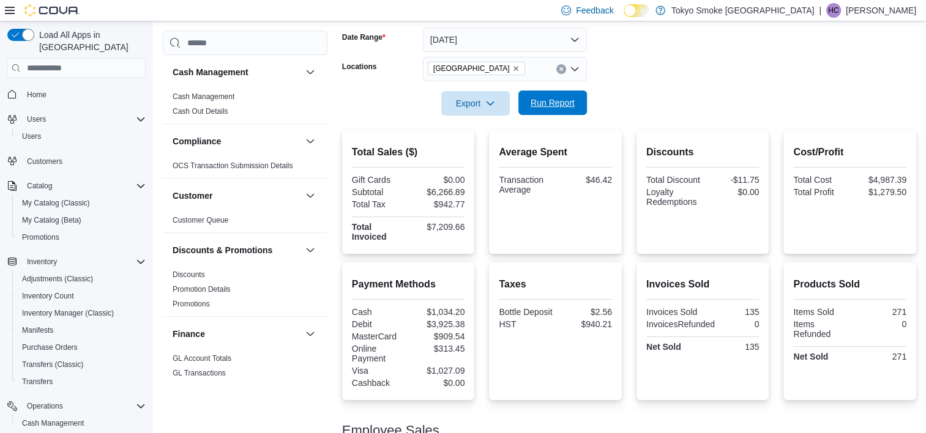
click at [556, 105] on span "Run Report" at bounding box center [553, 103] width 44 height 12
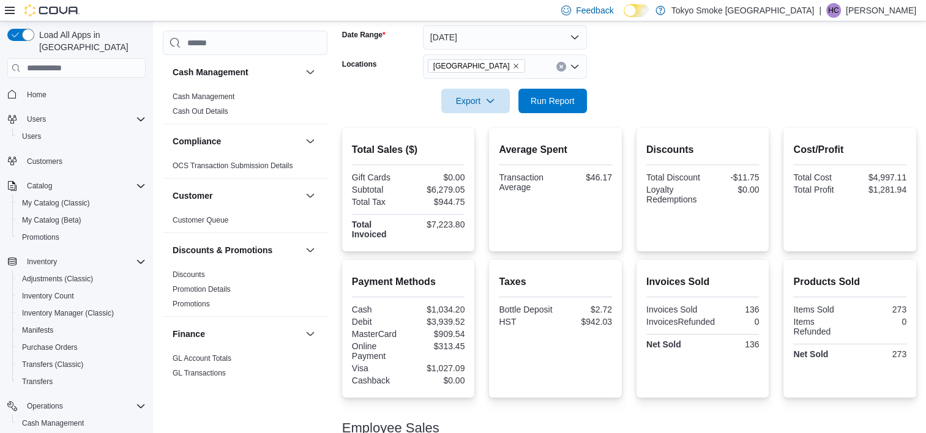
scroll to position [332, 0]
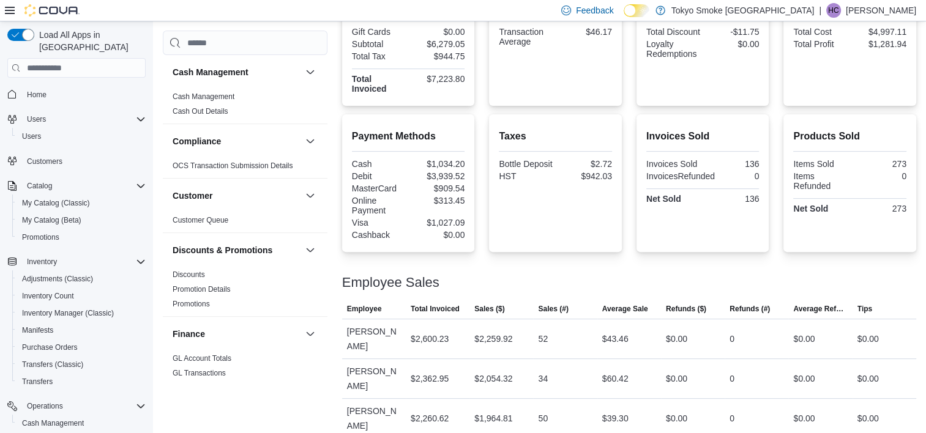
click at [618, 272] on div at bounding box center [629, 268] width 574 height 15
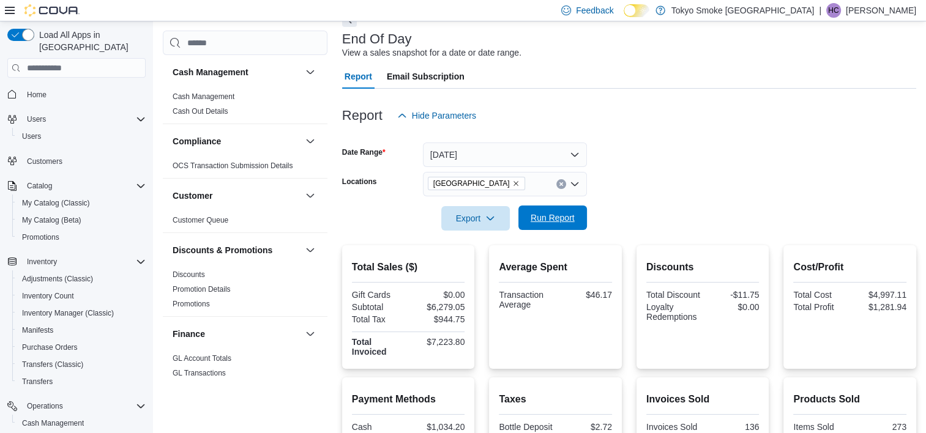
scroll to position [0, 0]
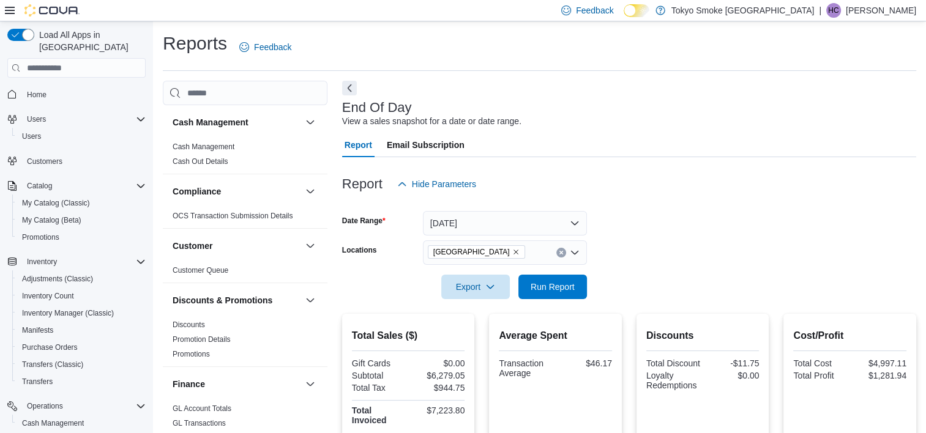
click at [668, 174] on div "Report Hide Parameters" at bounding box center [629, 184] width 574 height 24
click at [662, 201] on div at bounding box center [629, 204] width 574 height 15
click at [550, 290] on span "Run Report" at bounding box center [553, 286] width 44 height 12
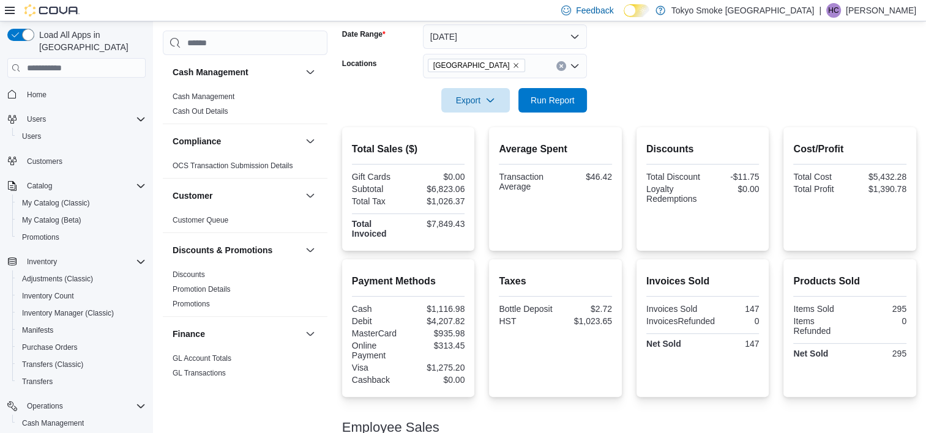
scroll to position [357, 0]
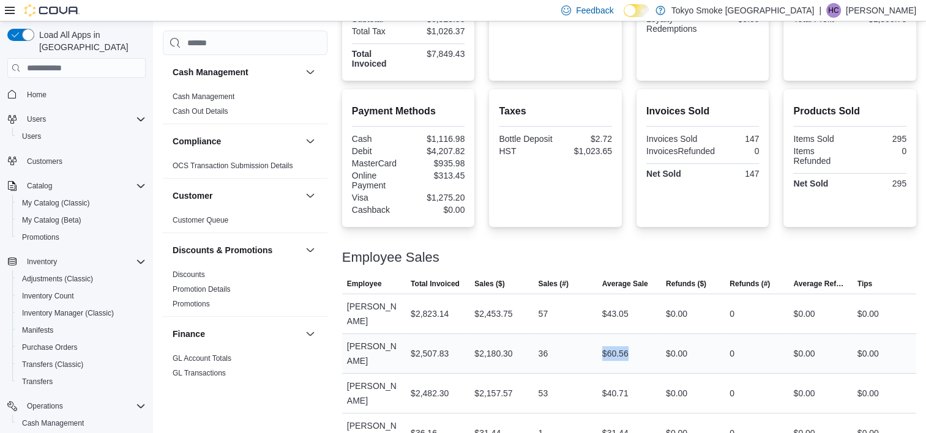
drag, startPoint x: 604, startPoint y: 337, endPoint x: 646, endPoint y: 352, distance: 44.9
click at [637, 344] on div "$60.56" at bounding box center [629, 354] width 64 height 24
click at [654, 347] on div "$60.56" at bounding box center [629, 354] width 64 height 24
click at [585, 342] on div "36" at bounding box center [565, 354] width 64 height 24
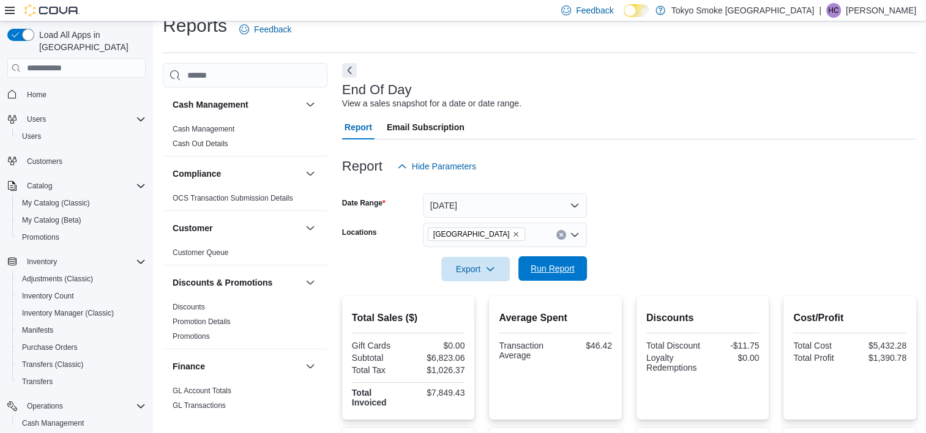
scroll to position [0, 0]
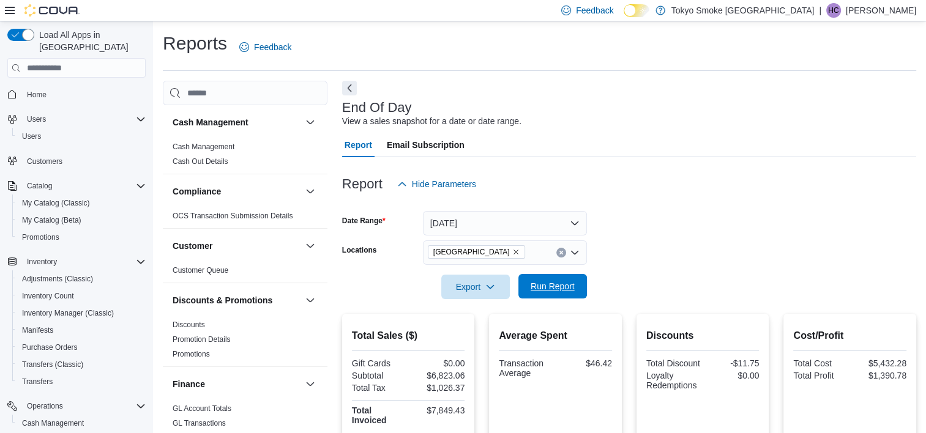
click at [564, 291] on span "Run Report" at bounding box center [553, 286] width 44 height 12
click at [620, 133] on div "Report Email Subscription" at bounding box center [629, 145] width 574 height 24
click at [546, 290] on span "Run Report" at bounding box center [553, 286] width 44 height 12
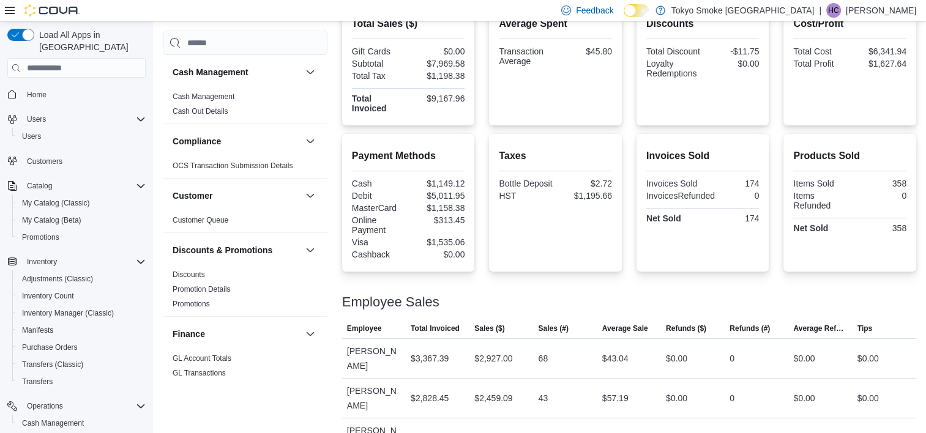
scroll to position [357, 0]
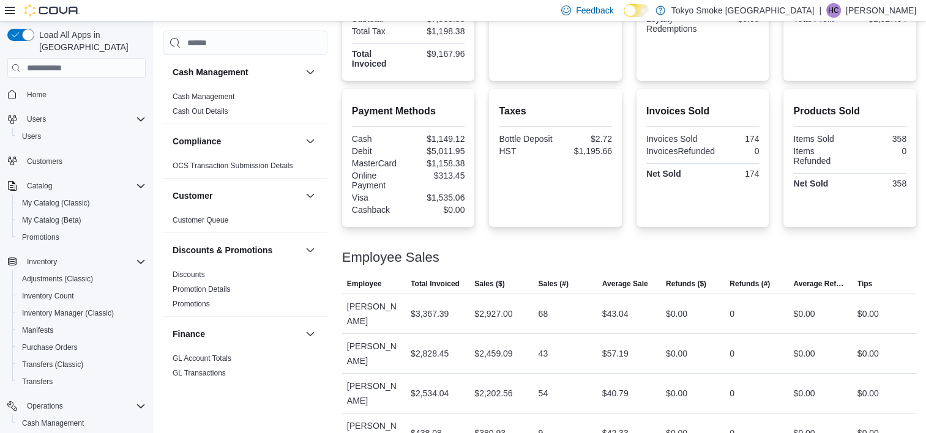
click at [519, 236] on div at bounding box center [629, 243] width 574 height 15
